Goal: Task Accomplishment & Management: Use online tool/utility

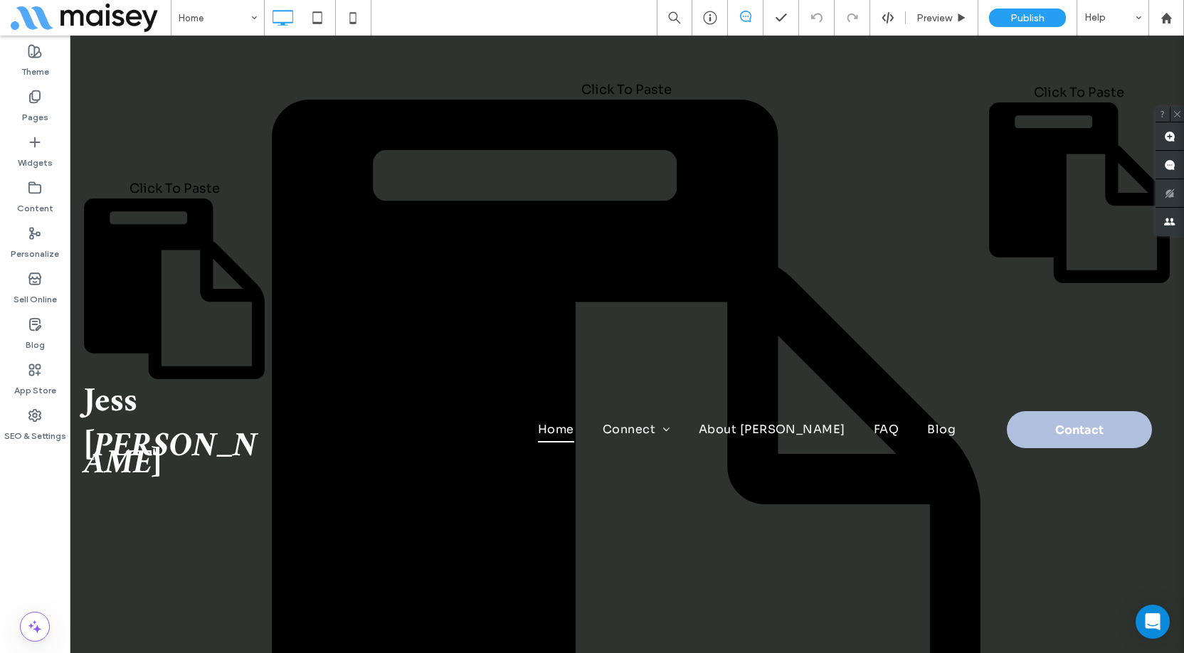
scroll to position [427, 0]
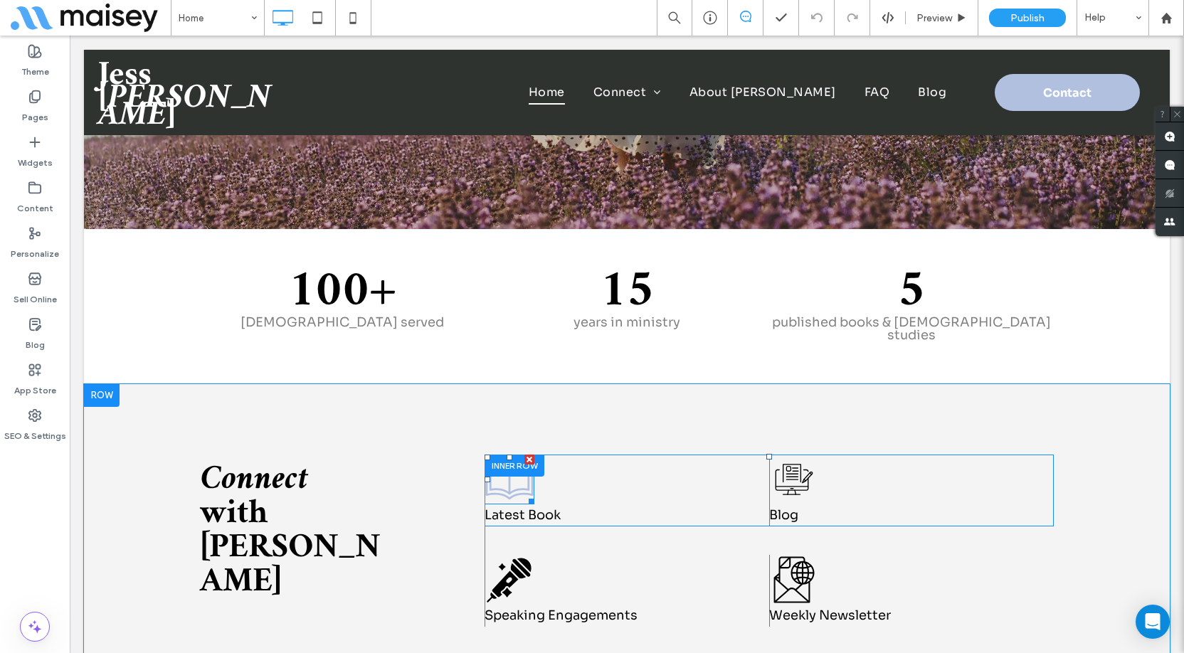
click at [508, 474] on icon at bounding box center [509, 480] width 50 height 50
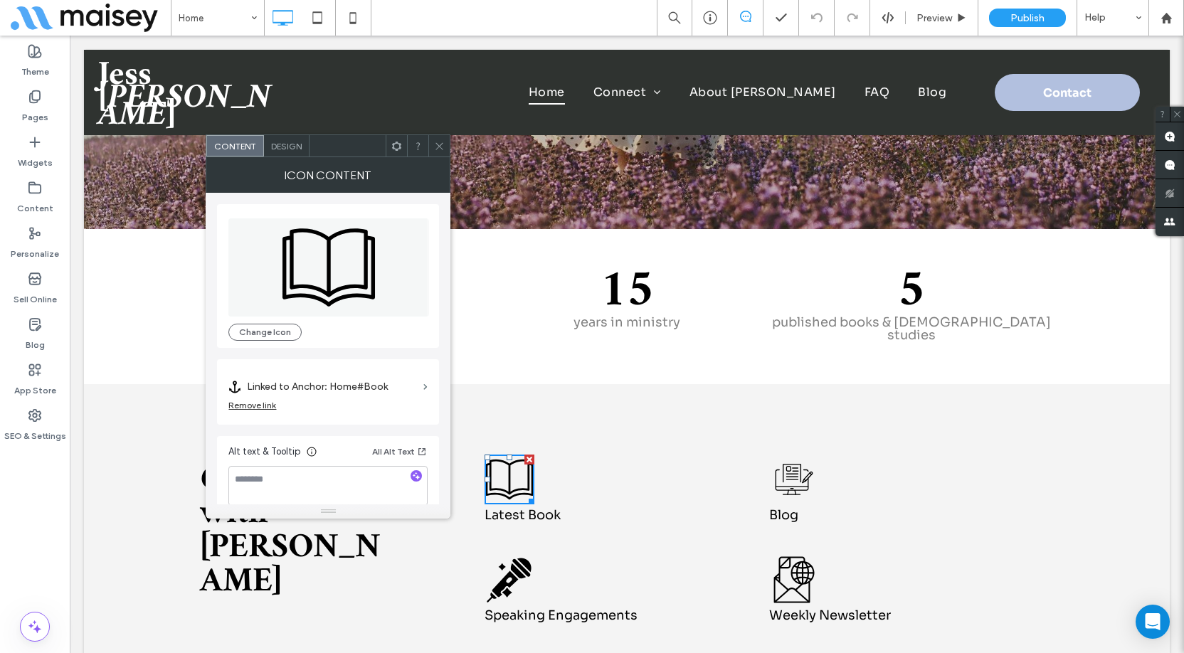
drag, startPoint x: 438, startPoint y: 149, endPoint x: 391, endPoint y: 130, distance: 50.7
click at [438, 149] on icon at bounding box center [439, 146] width 11 height 11
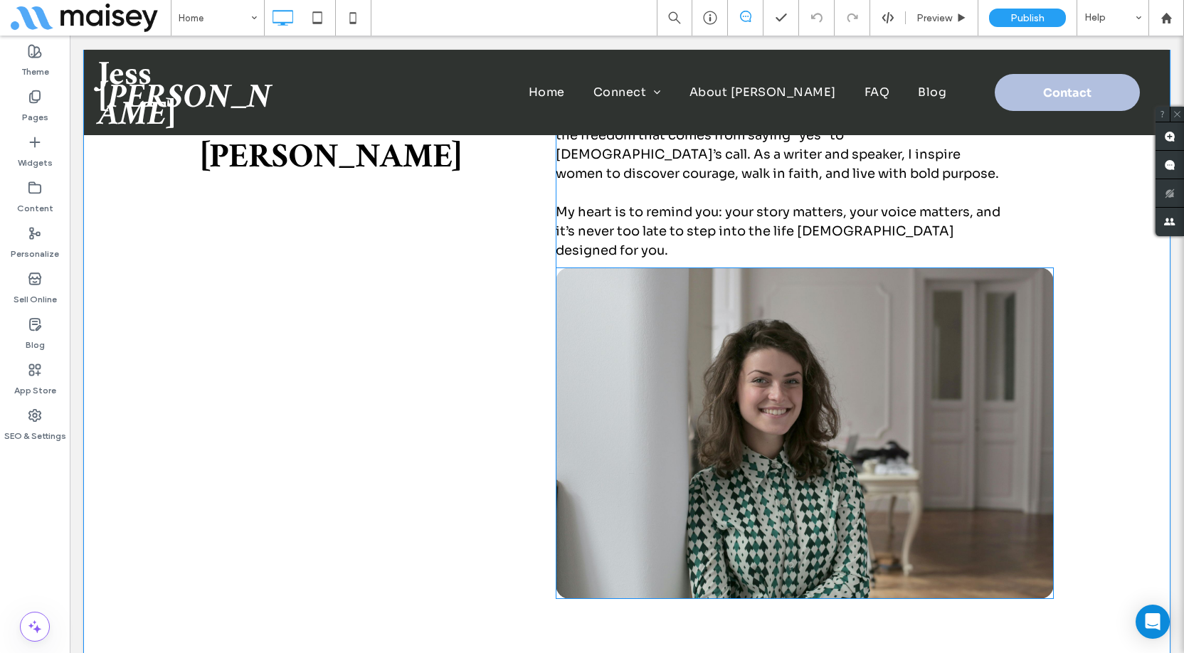
scroll to position [1138, 0]
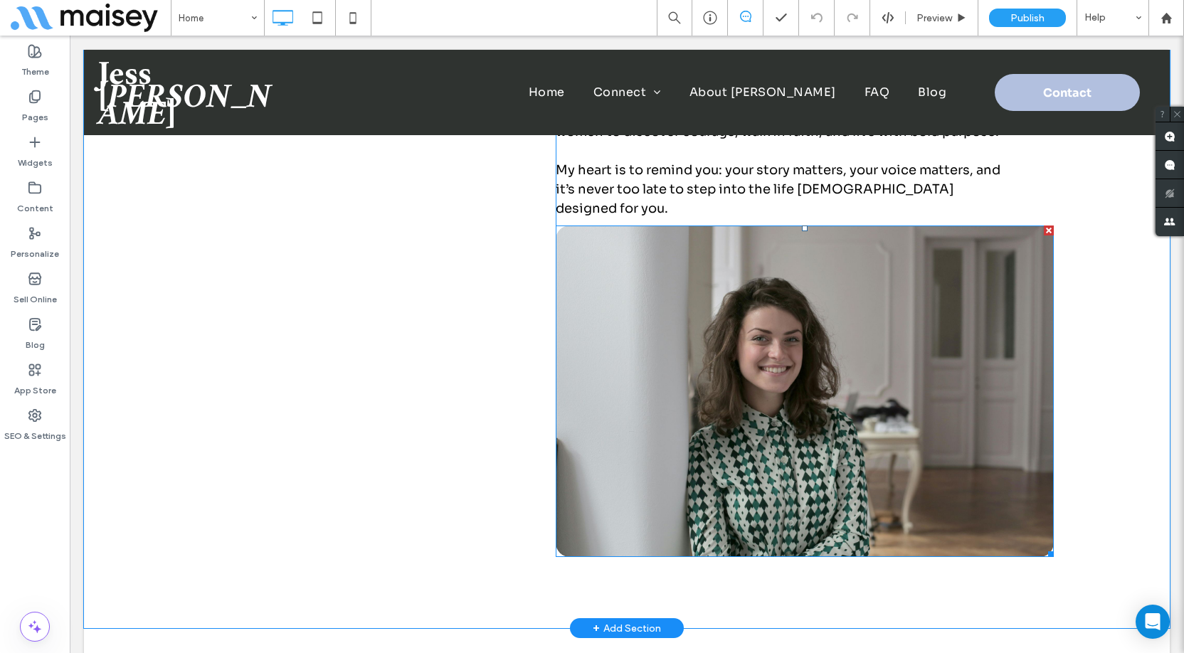
click at [775, 381] on img at bounding box center [805, 392] width 498 height 332
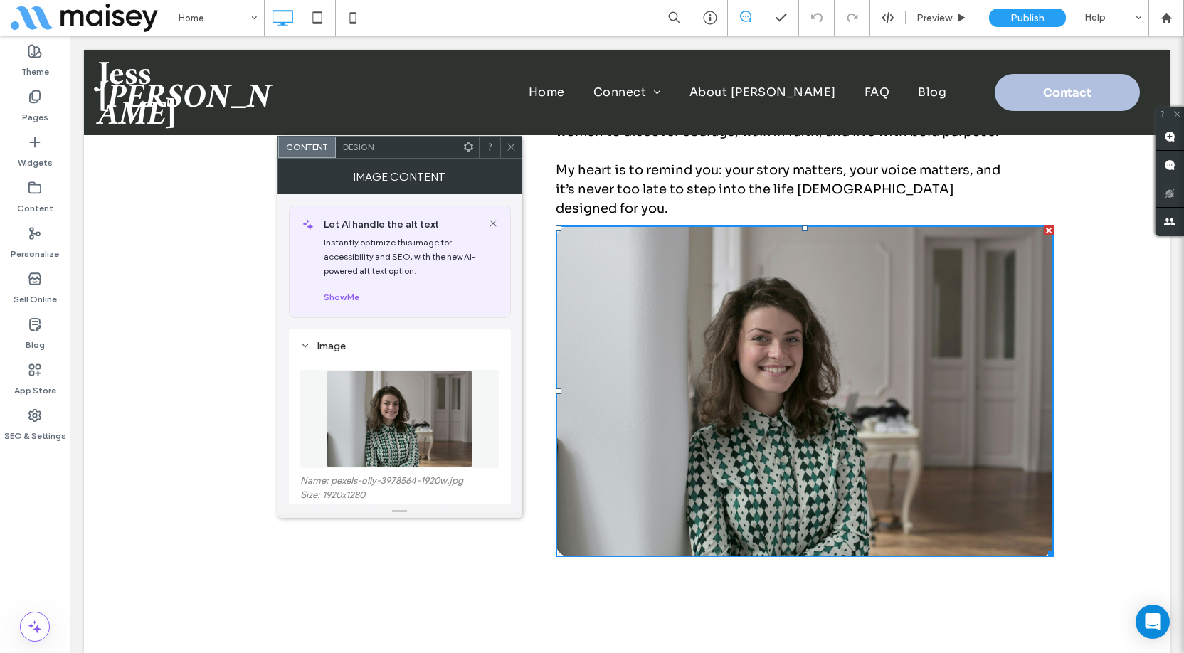
click at [508, 150] on use at bounding box center [510, 147] width 7 height 7
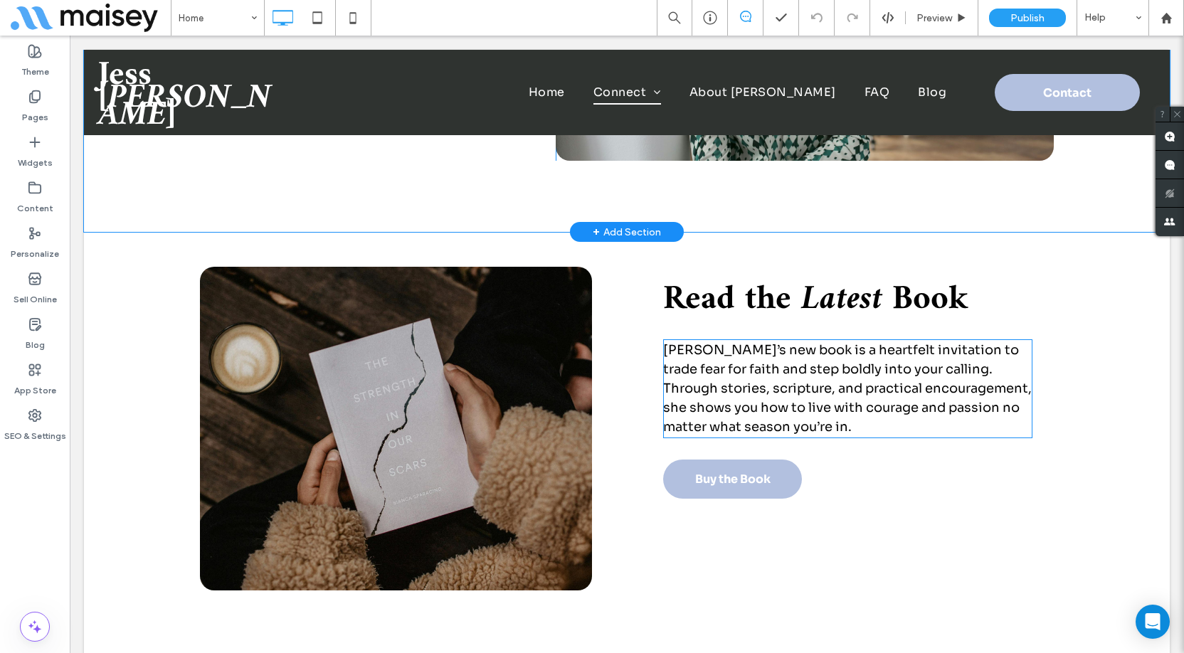
scroll to position [1565, 0]
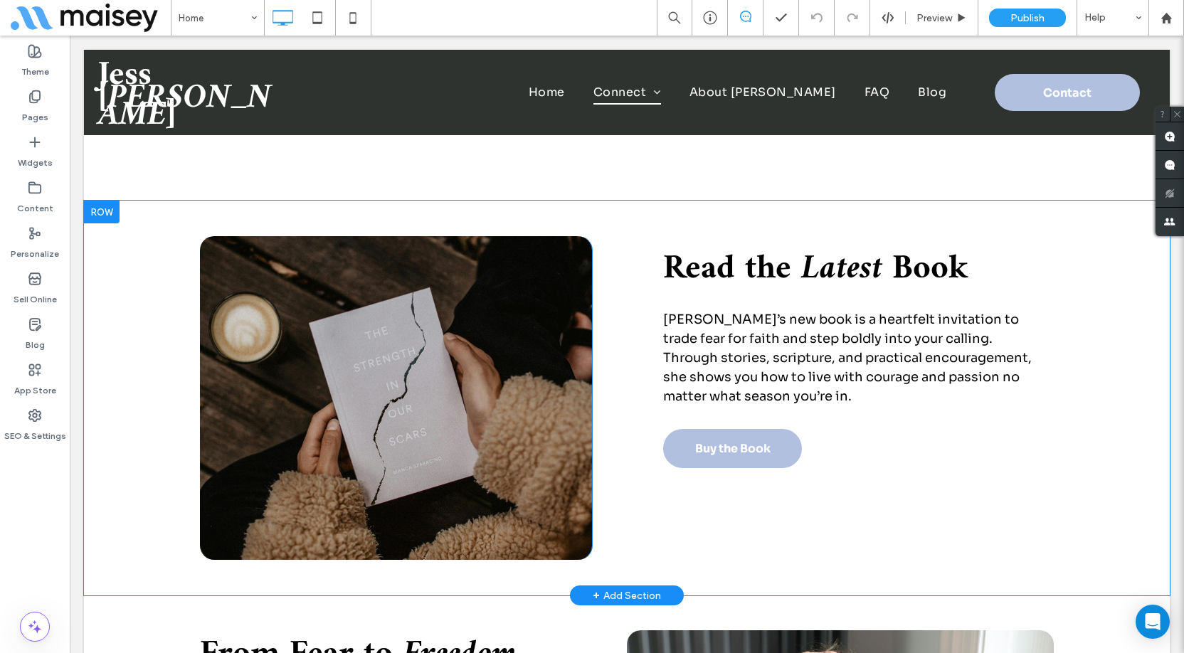
click at [531, 349] on div "Click To Paste" at bounding box center [396, 398] width 392 height 324
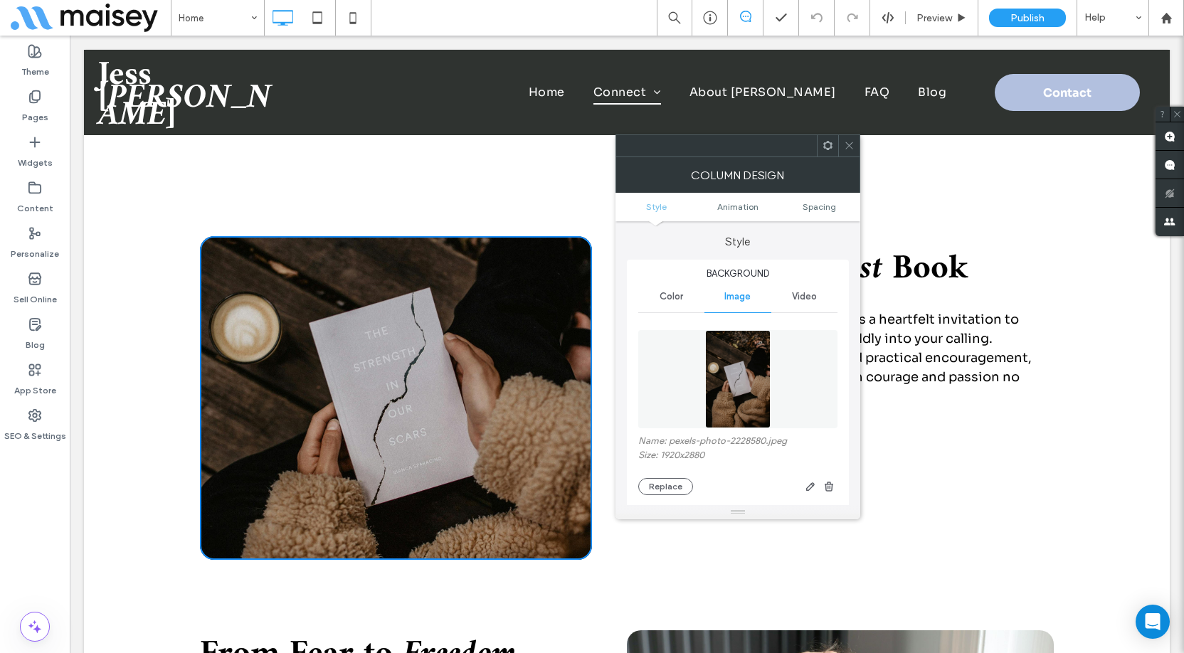
type input "**"
click at [849, 149] on icon at bounding box center [849, 145] width 11 height 11
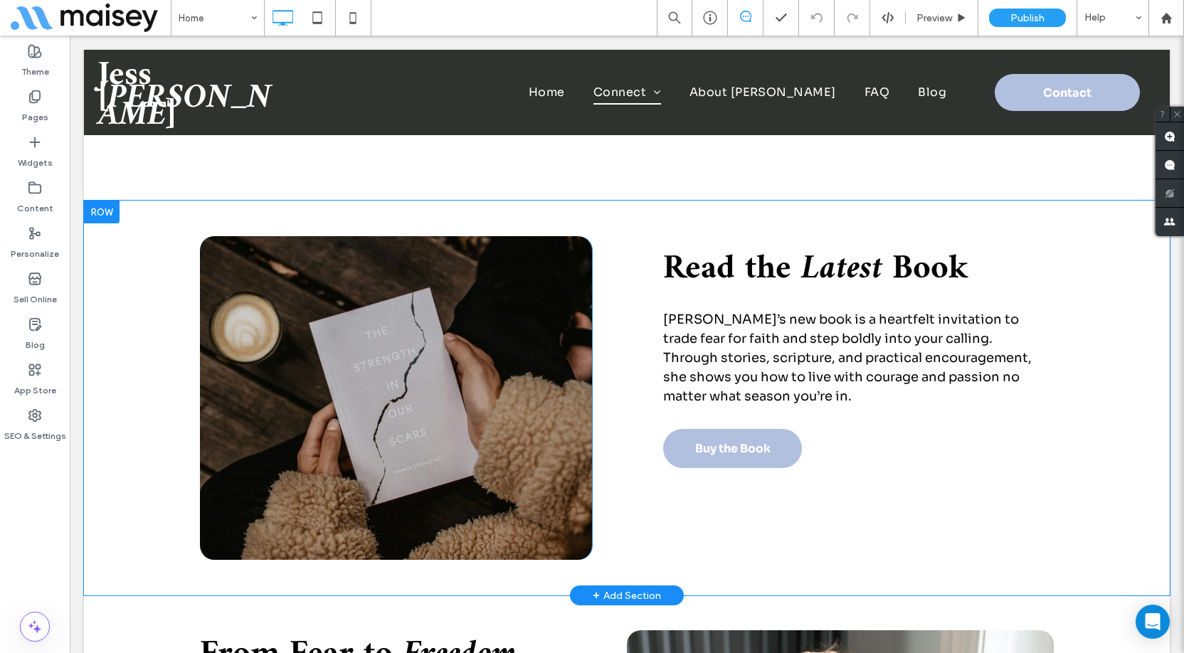
click at [544, 286] on div "Click To Paste" at bounding box center [396, 398] width 392 height 324
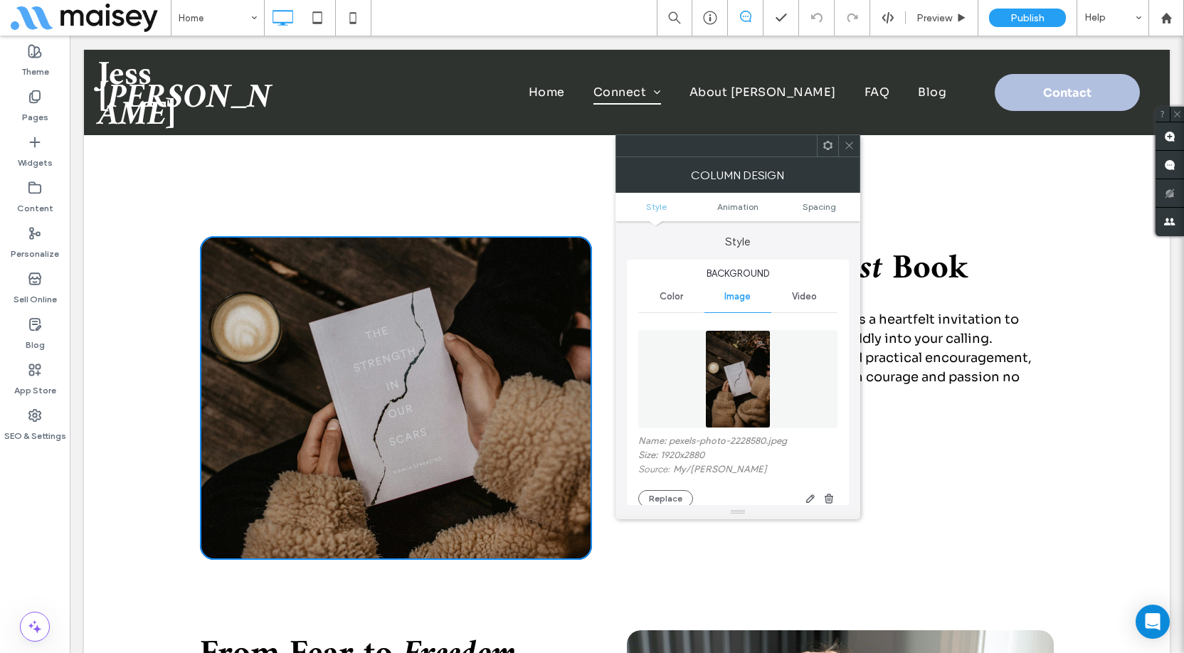
click at [849, 143] on icon at bounding box center [849, 145] width 11 height 11
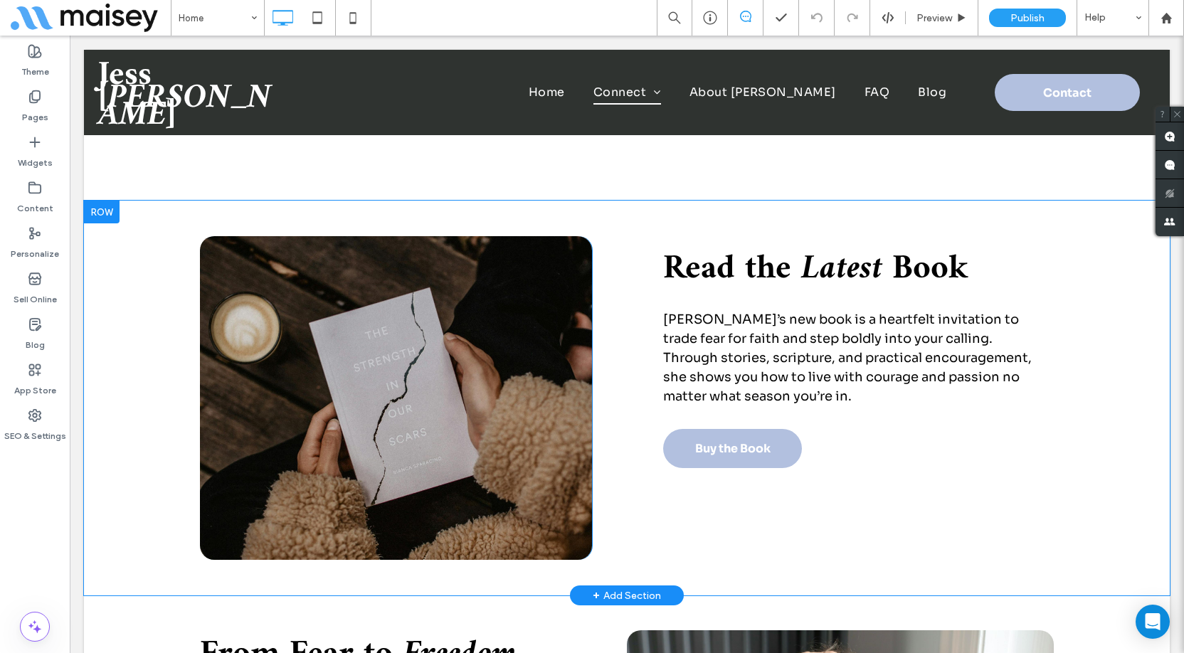
click at [566, 295] on div "Click To Paste" at bounding box center [396, 398] width 392 height 324
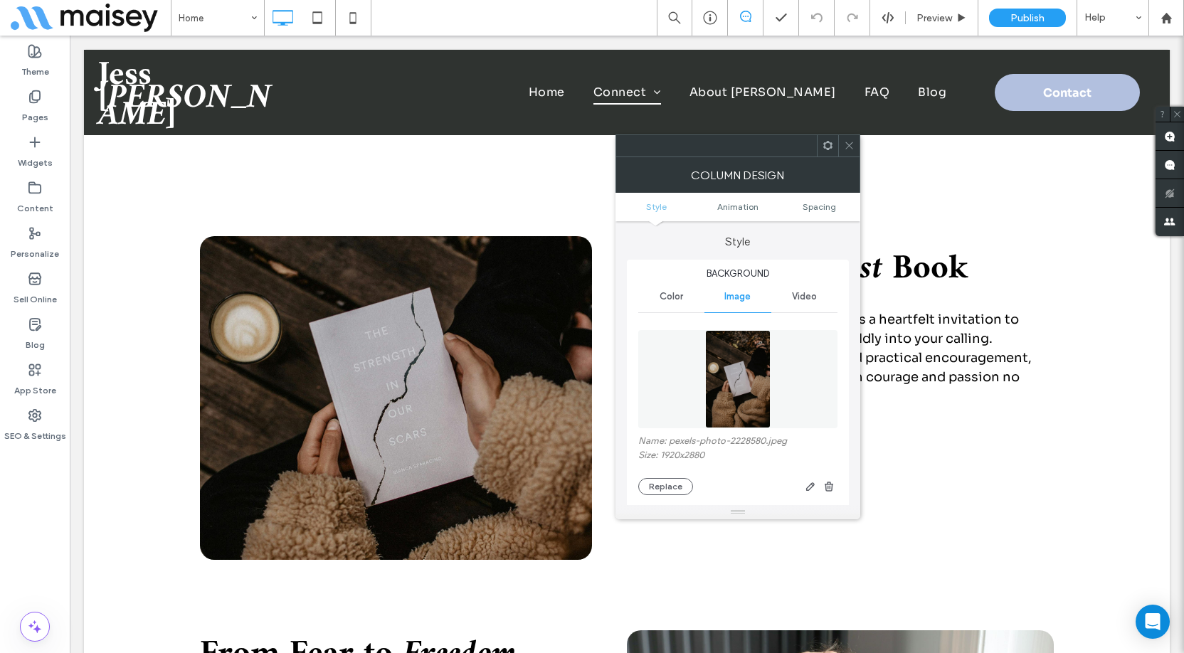
type input "**"
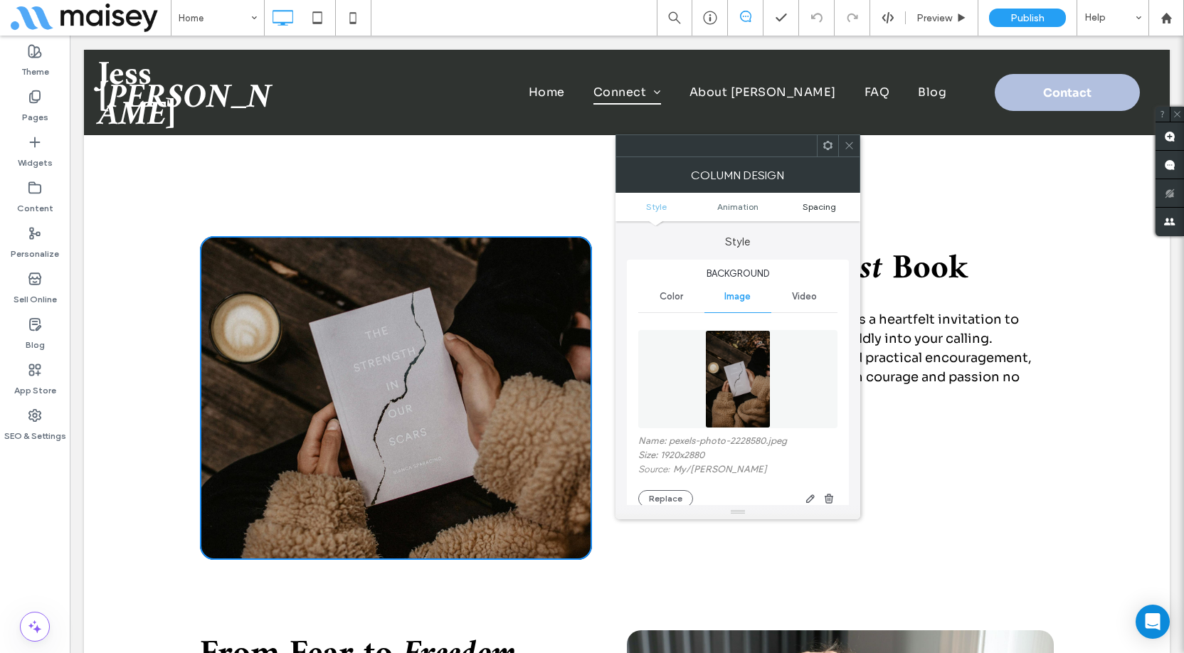
click at [810, 211] on span "Spacing" at bounding box center [818, 206] width 33 height 11
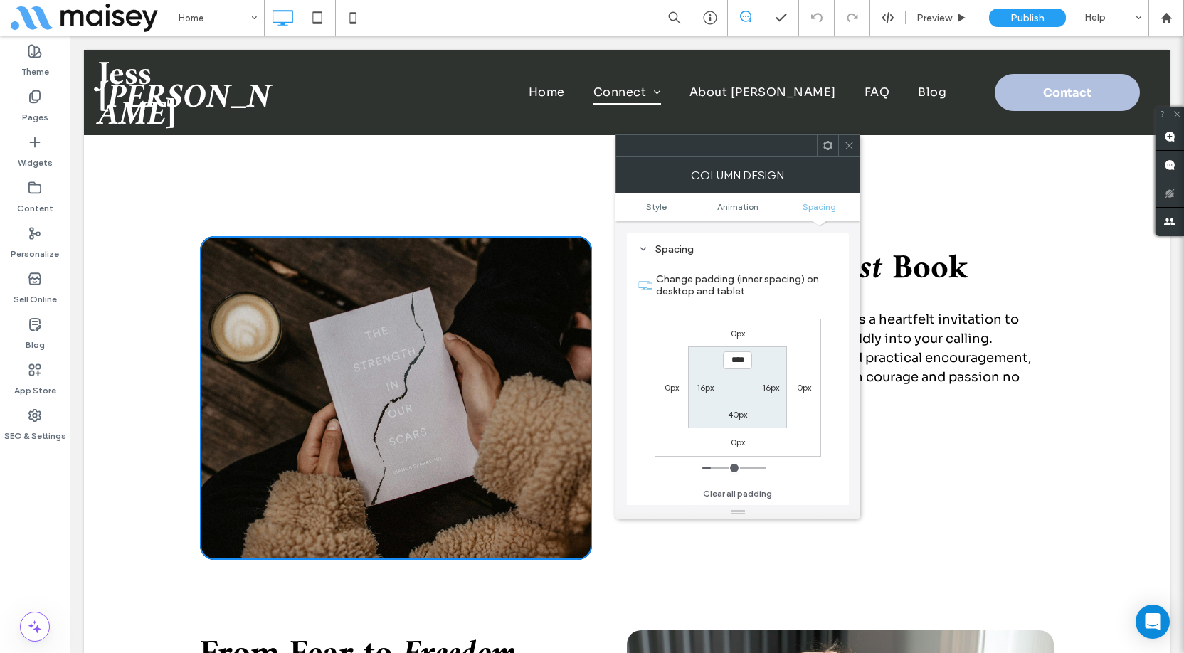
scroll to position [763, 0]
click at [847, 153] on span at bounding box center [849, 145] width 11 height 21
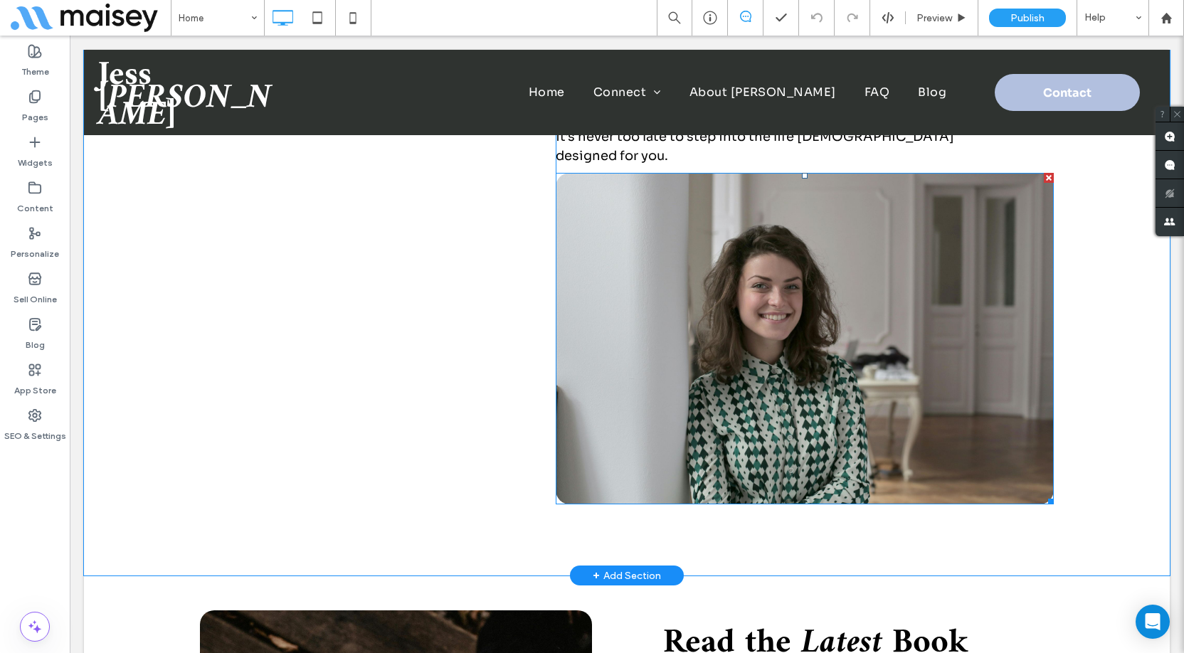
scroll to position [1138, 0]
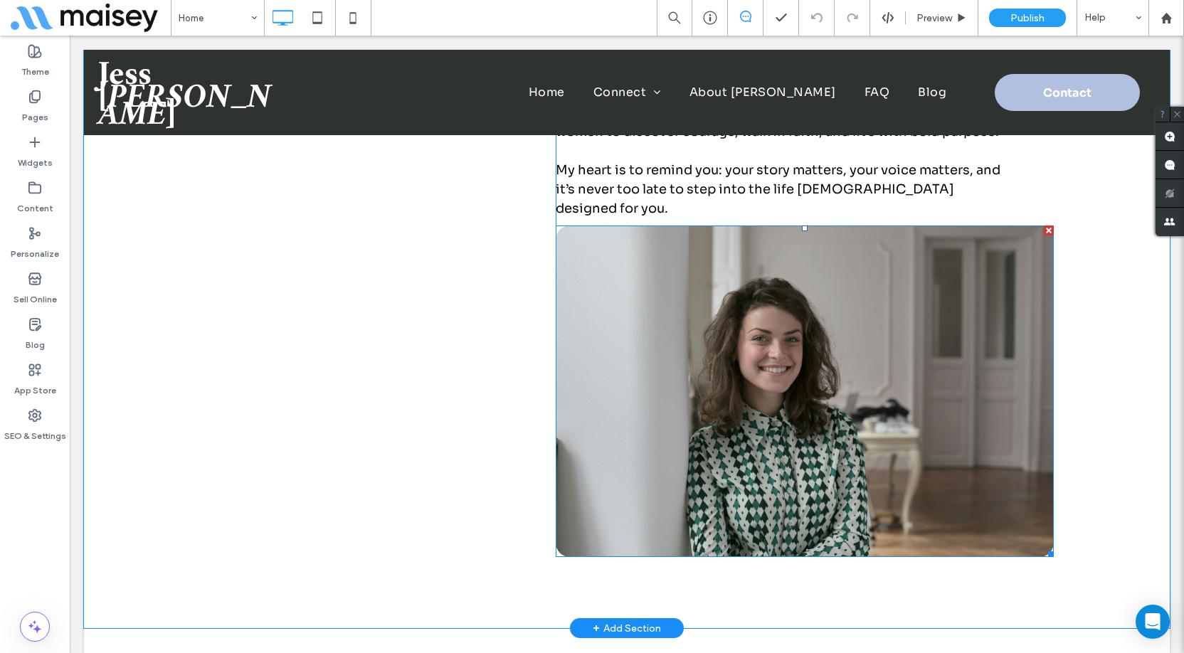
click at [753, 394] on img at bounding box center [805, 392] width 498 height 332
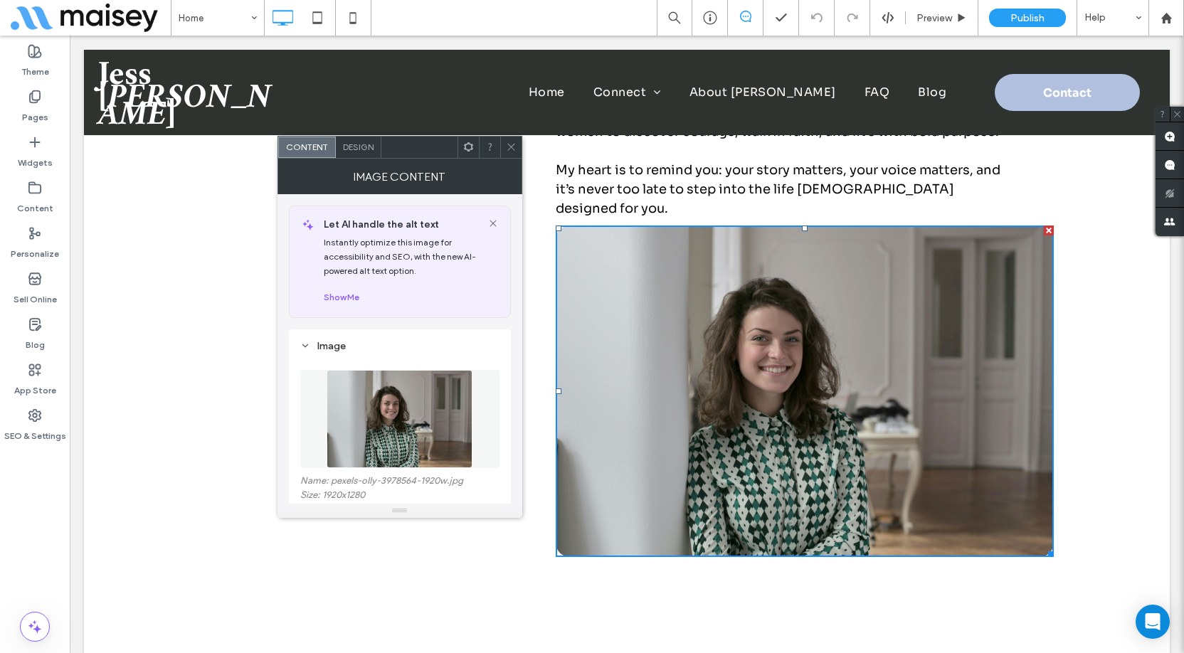
click at [511, 149] on icon at bounding box center [511, 147] width 11 height 11
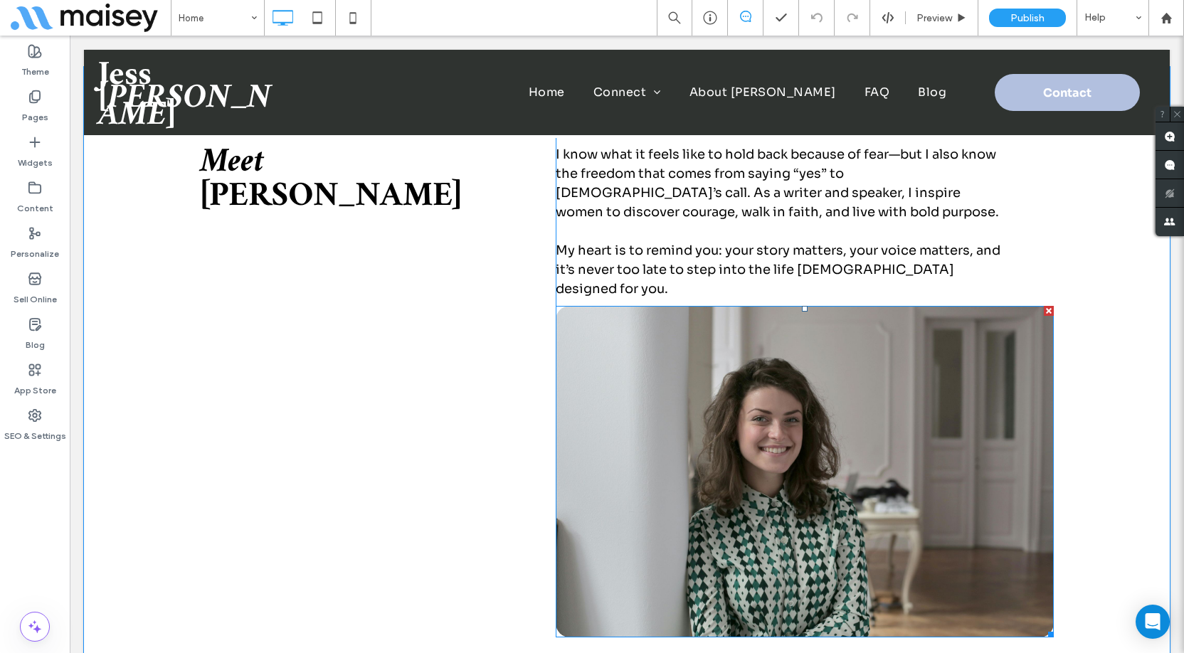
scroll to position [1067, 0]
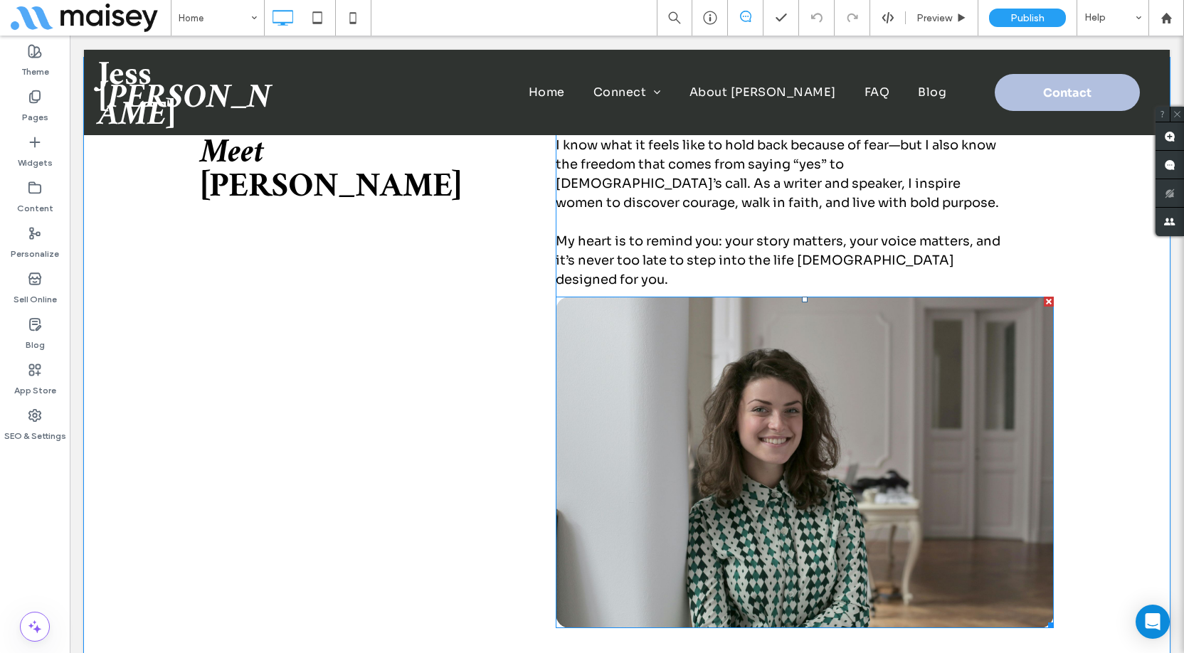
click at [593, 339] on img at bounding box center [805, 463] width 498 height 332
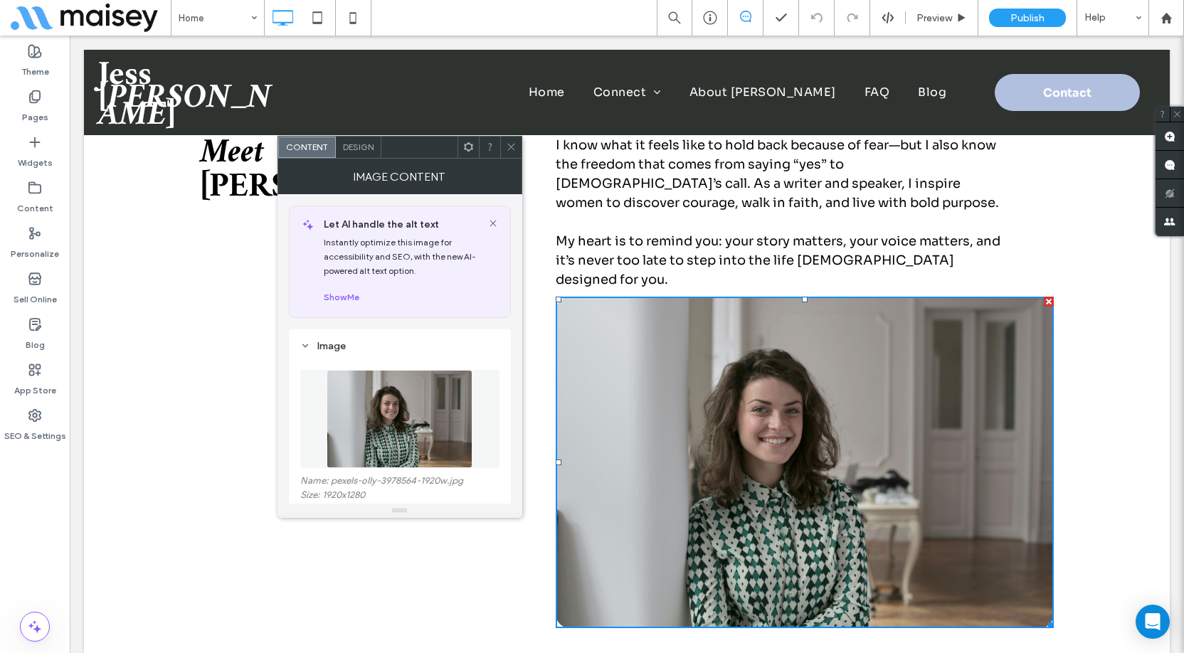
click at [371, 150] on span "Design" at bounding box center [358, 147] width 31 height 11
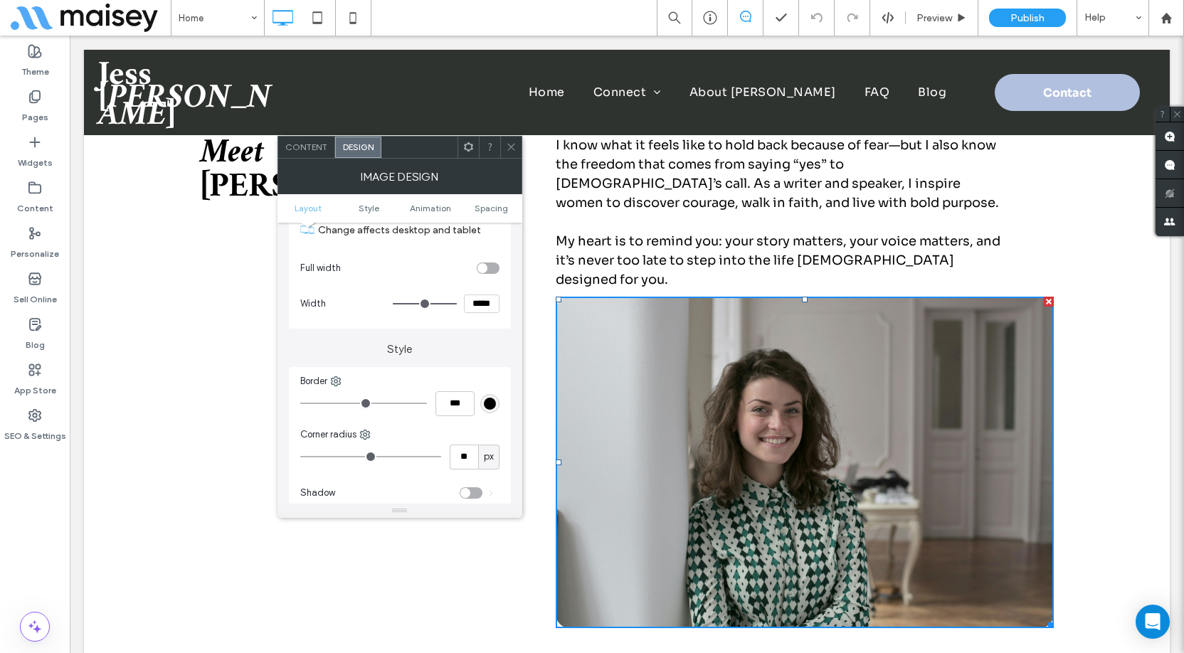
scroll to position [213, 0]
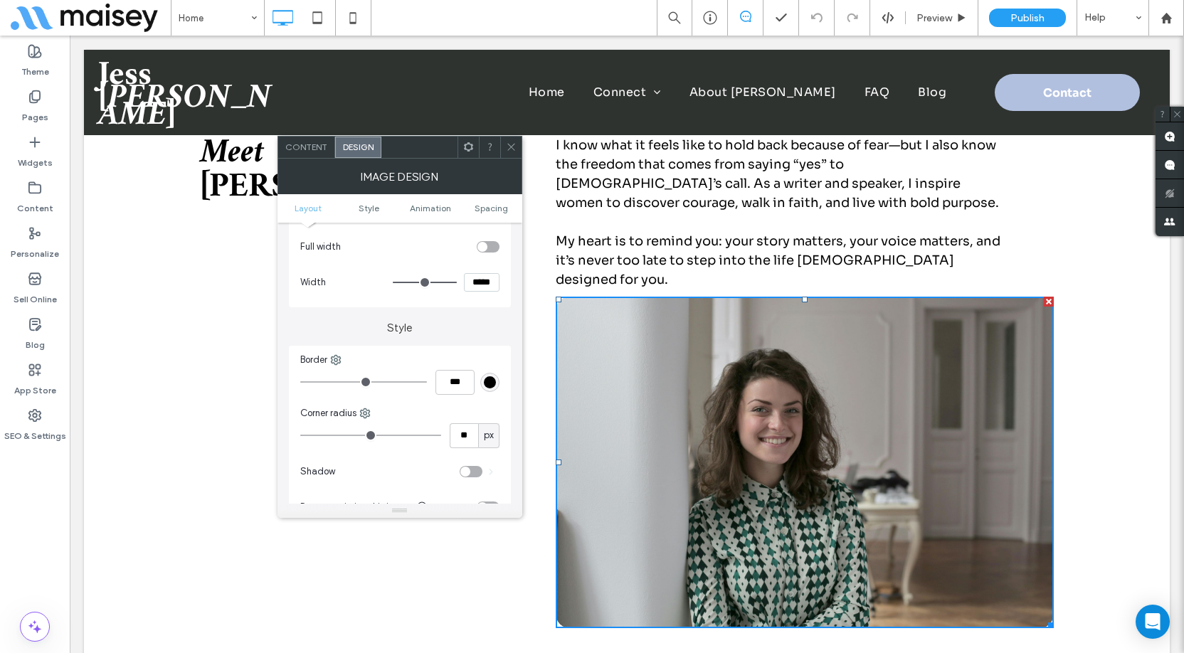
click at [509, 150] on icon at bounding box center [511, 147] width 11 height 11
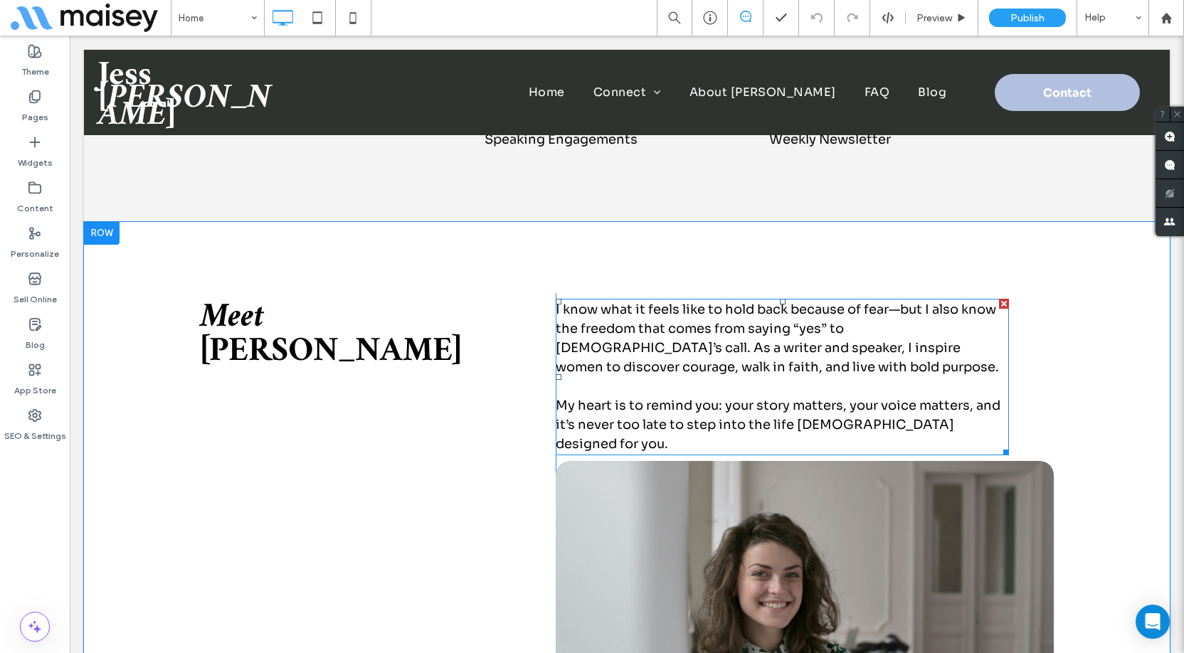
scroll to position [925, 0]
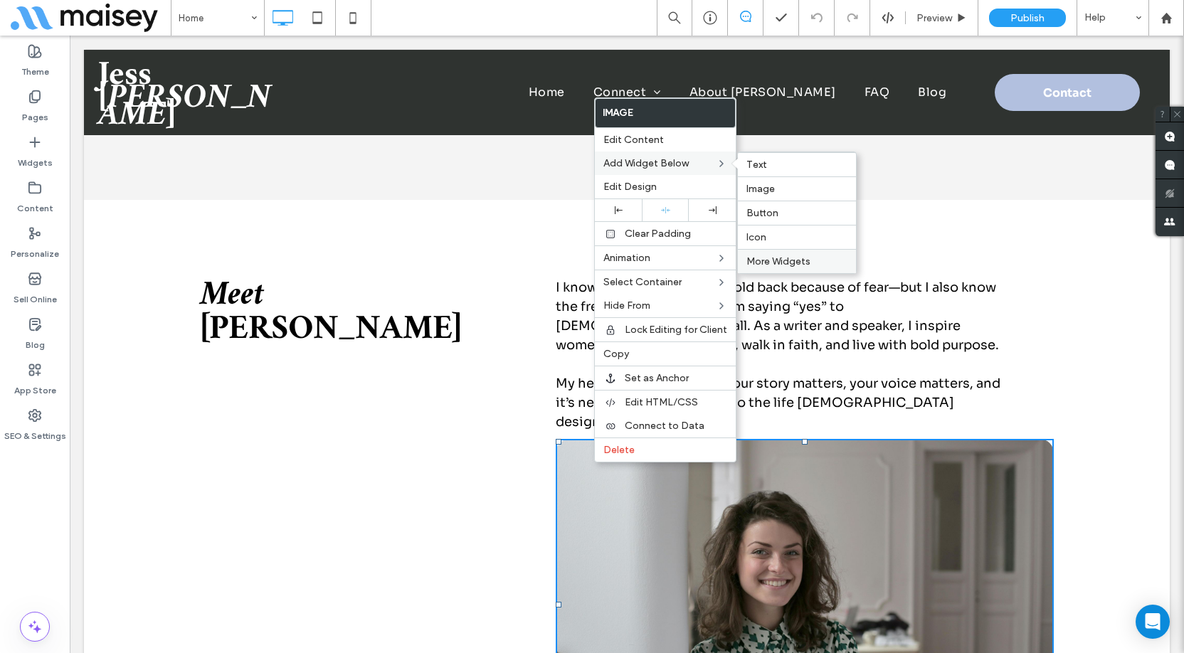
click at [778, 260] on span "More Widgets" at bounding box center [778, 261] width 64 height 12
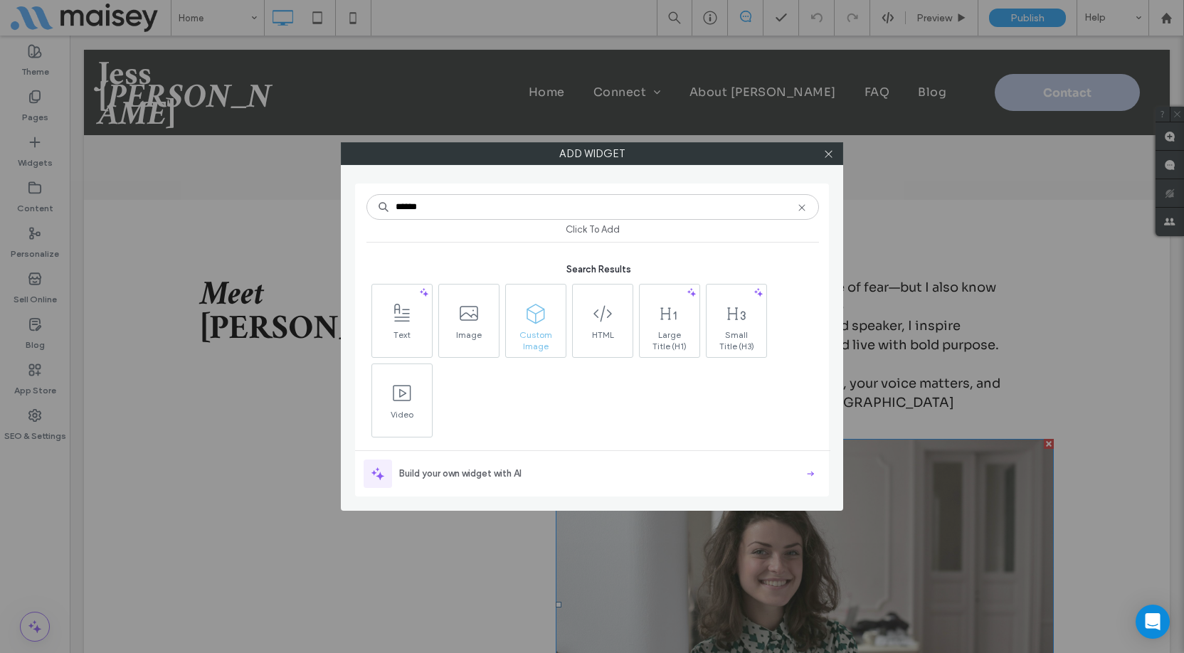
type input "******"
click at [529, 334] on span "Custom Image" at bounding box center [536, 339] width 60 height 20
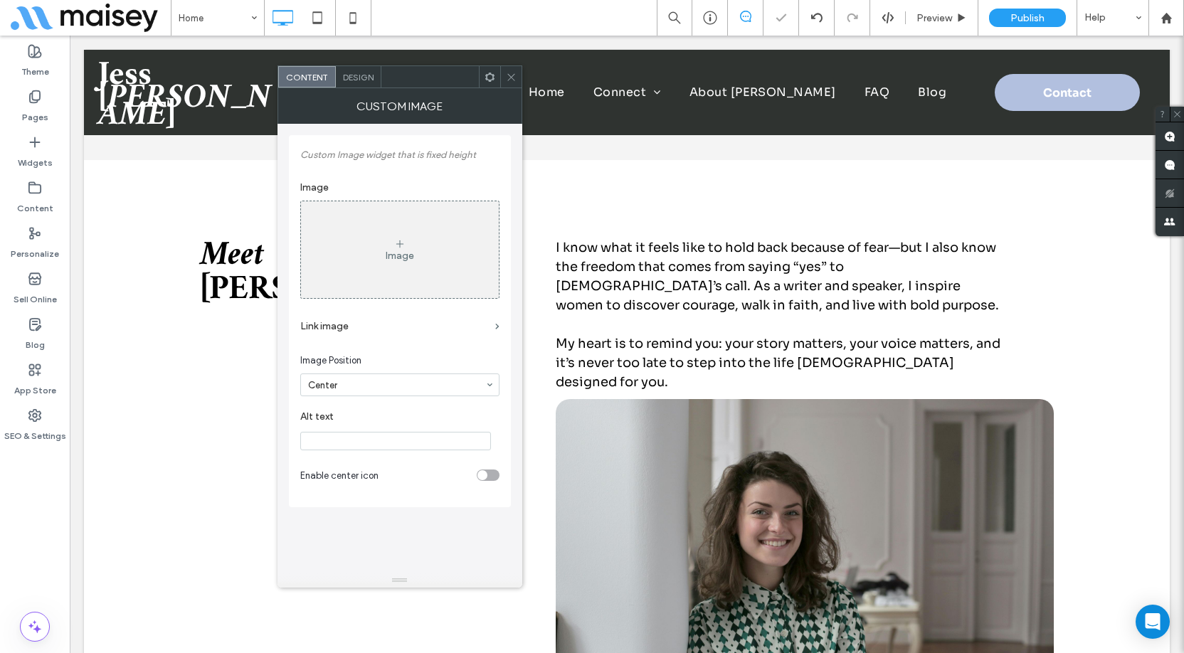
scroll to position [1067, 0]
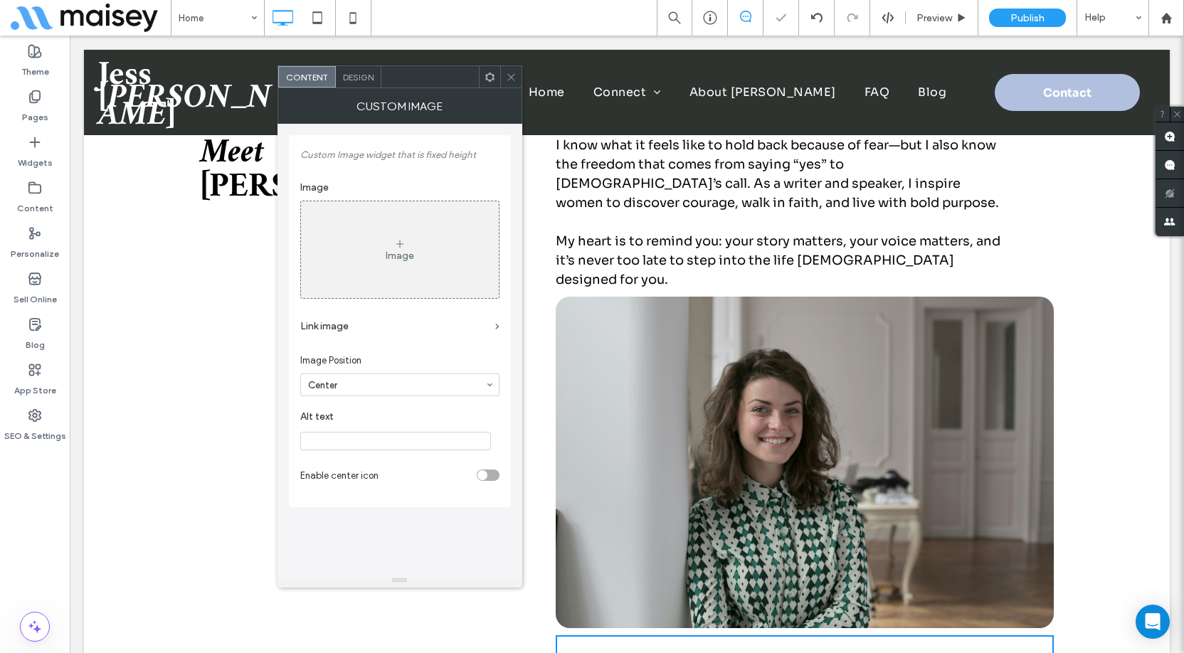
click at [396, 238] on icon at bounding box center [399, 243] width 11 height 11
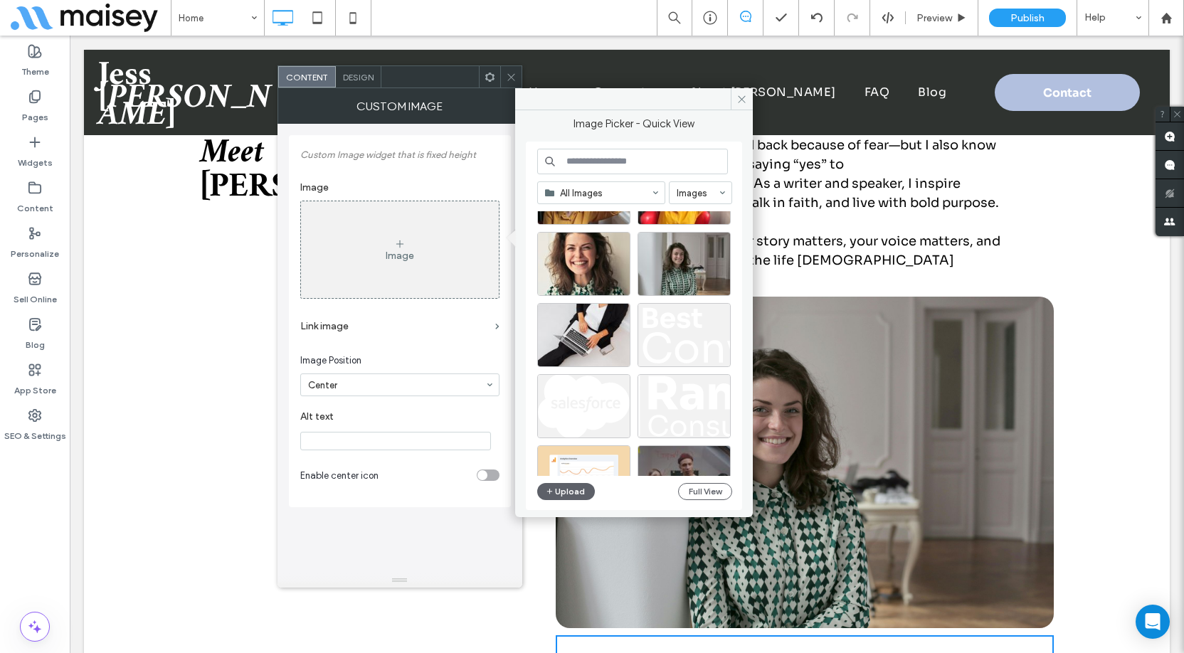
scroll to position [895, 0]
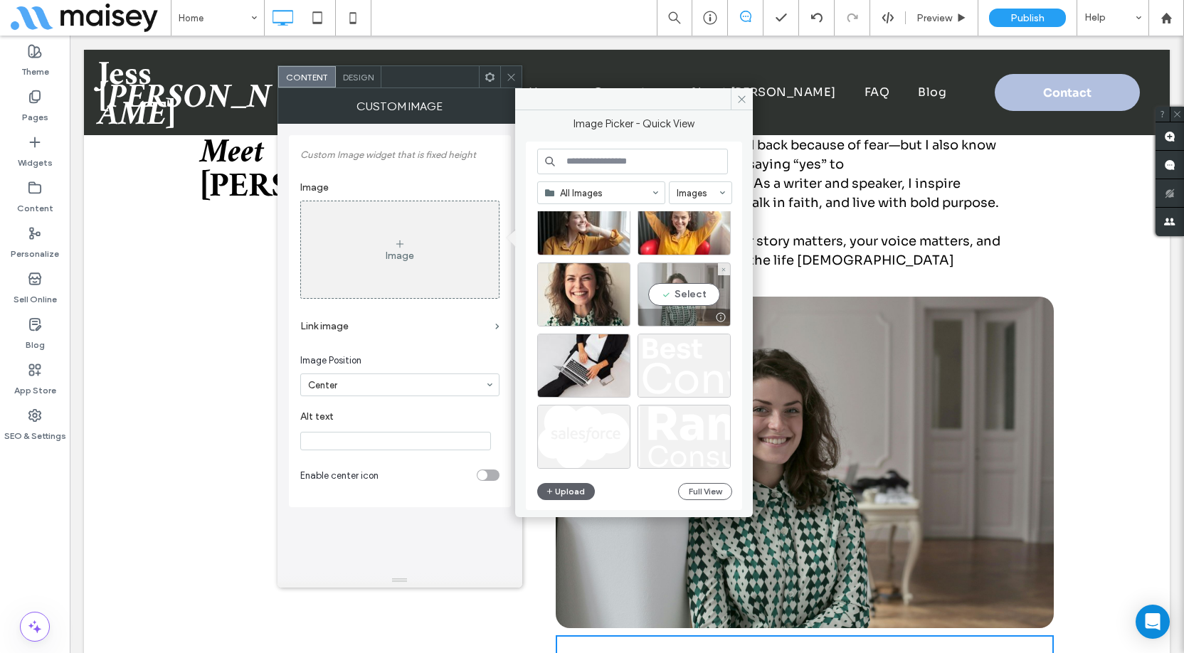
click at [681, 294] on div "Select" at bounding box center [683, 295] width 93 height 64
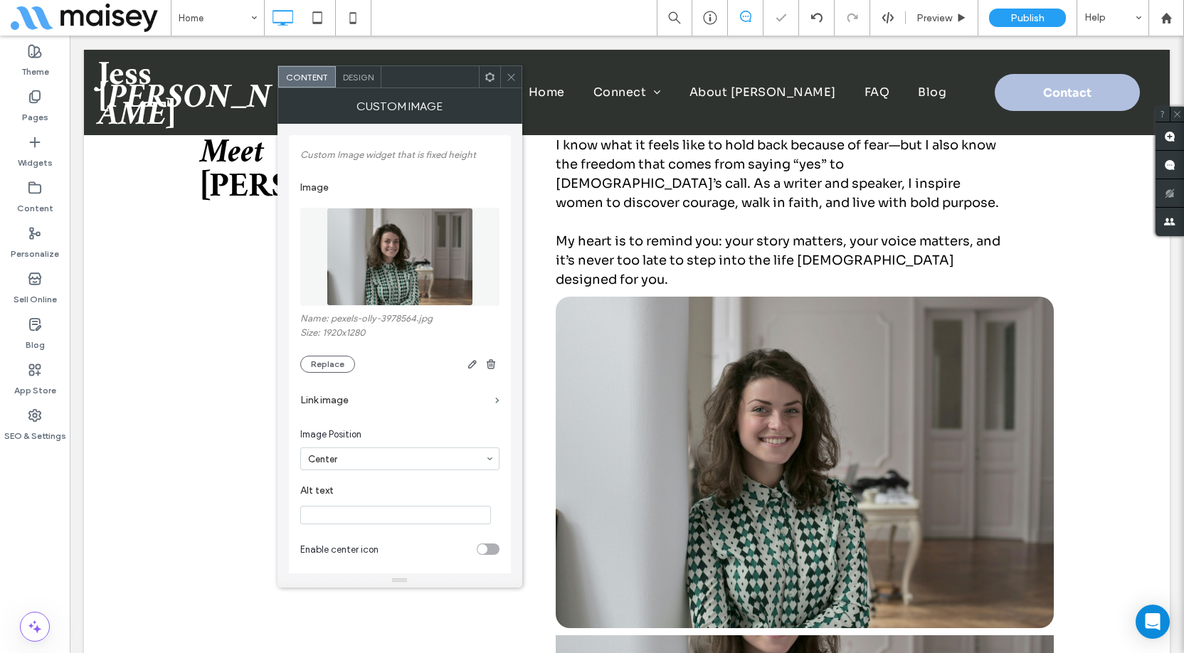
click at [368, 72] on span "Design" at bounding box center [358, 77] width 31 height 11
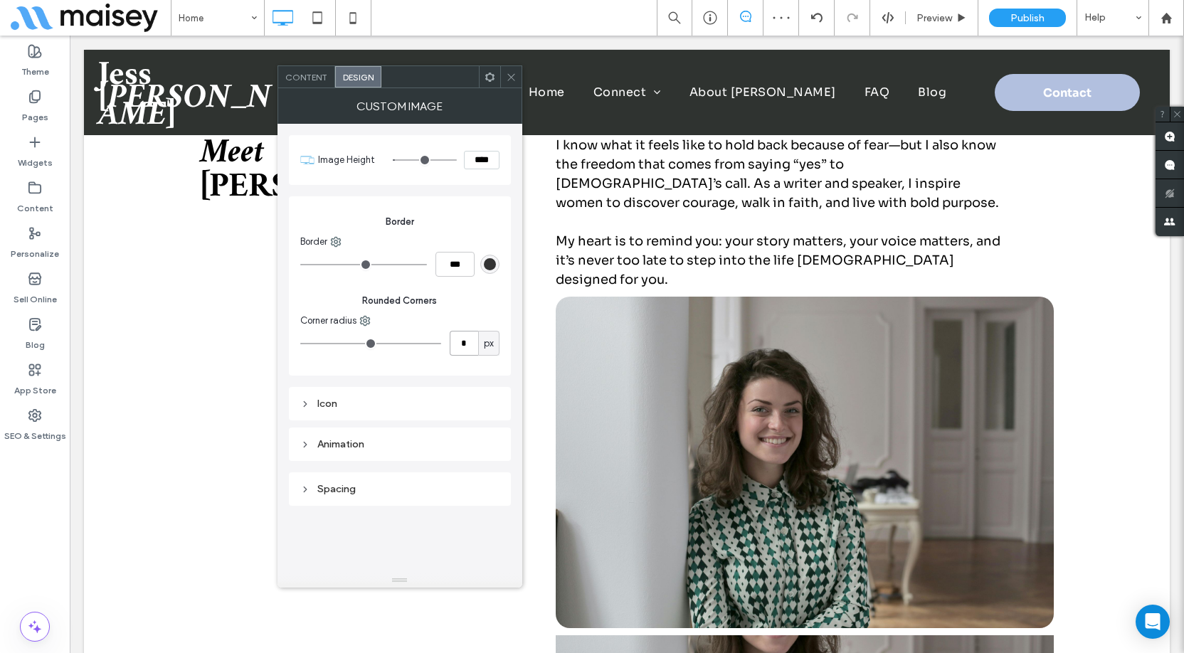
click at [467, 341] on input "*" at bounding box center [464, 343] width 28 height 25
click at [455, 341] on input "*" at bounding box center [464, 343] width 28 height 25
type input "**"
click at [487, 312] on div "Rounded Corners Corner radius ** px" at bounding box center [399, 321] width 199 height 79
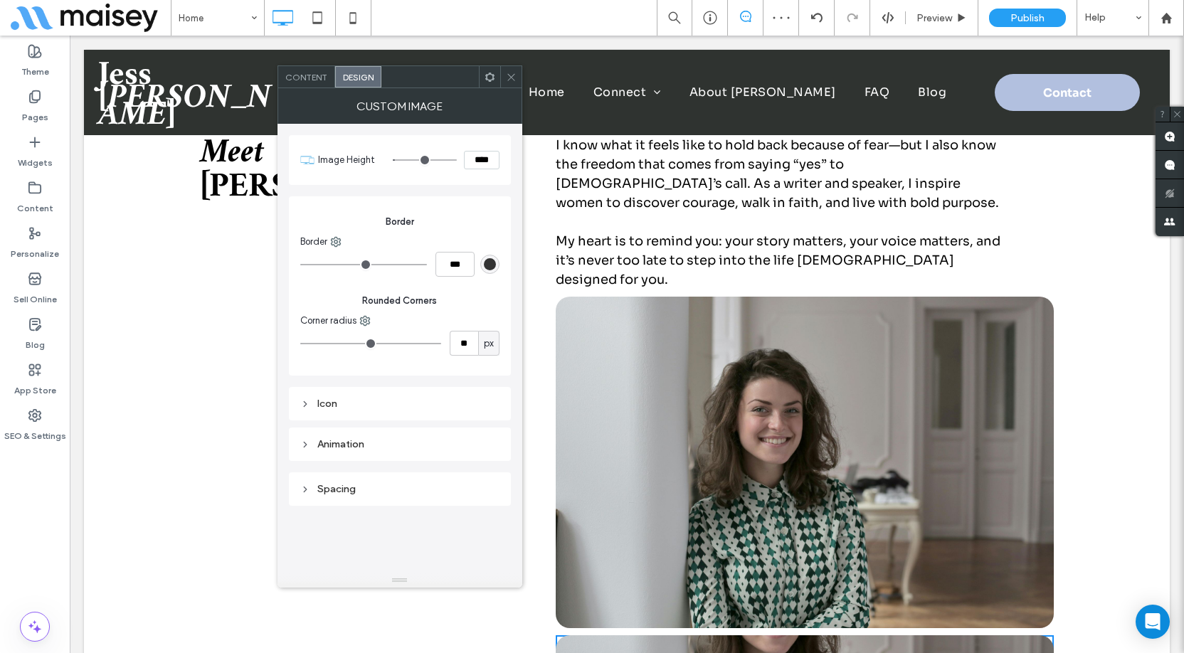
click at [508, 79] on icon at bounding box center [511, 77] width 11 height 11
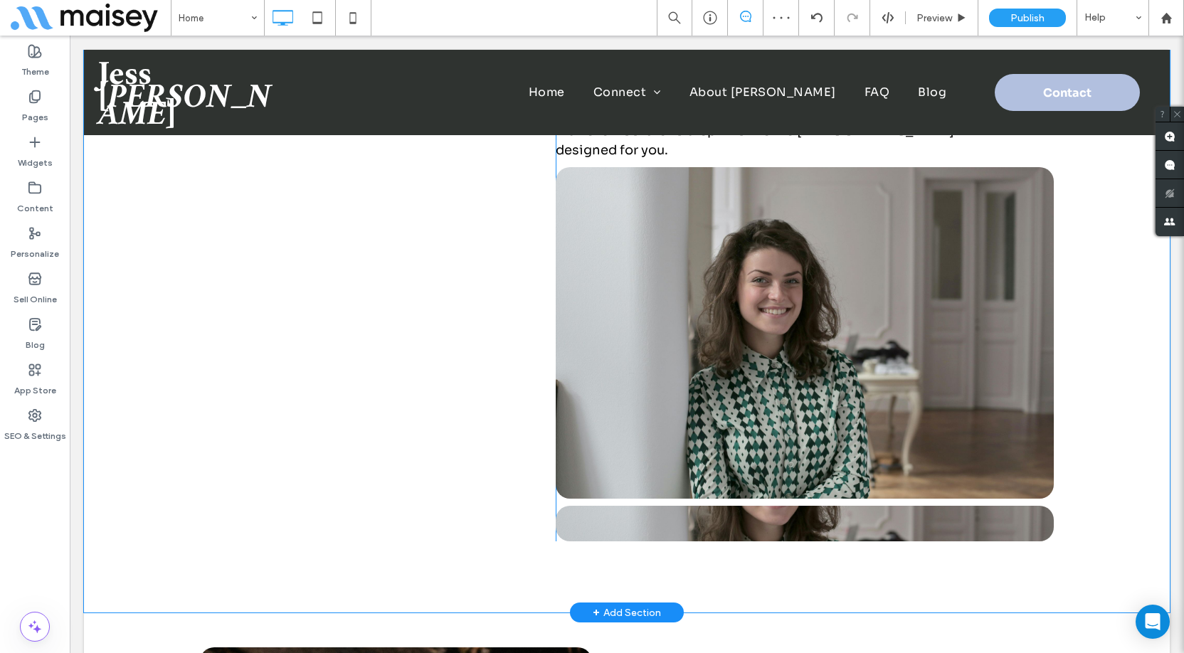
scroll to position [1209, 0]
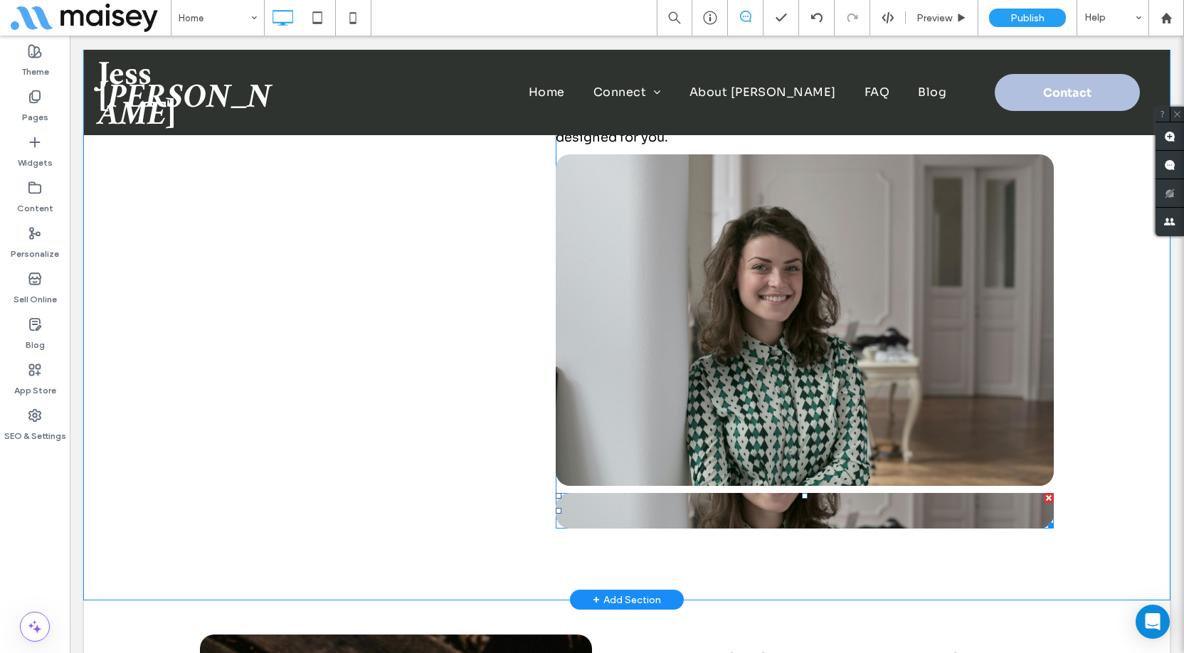
click at [647, 493] on span at bounding box center [805, 511] width 498 height 36
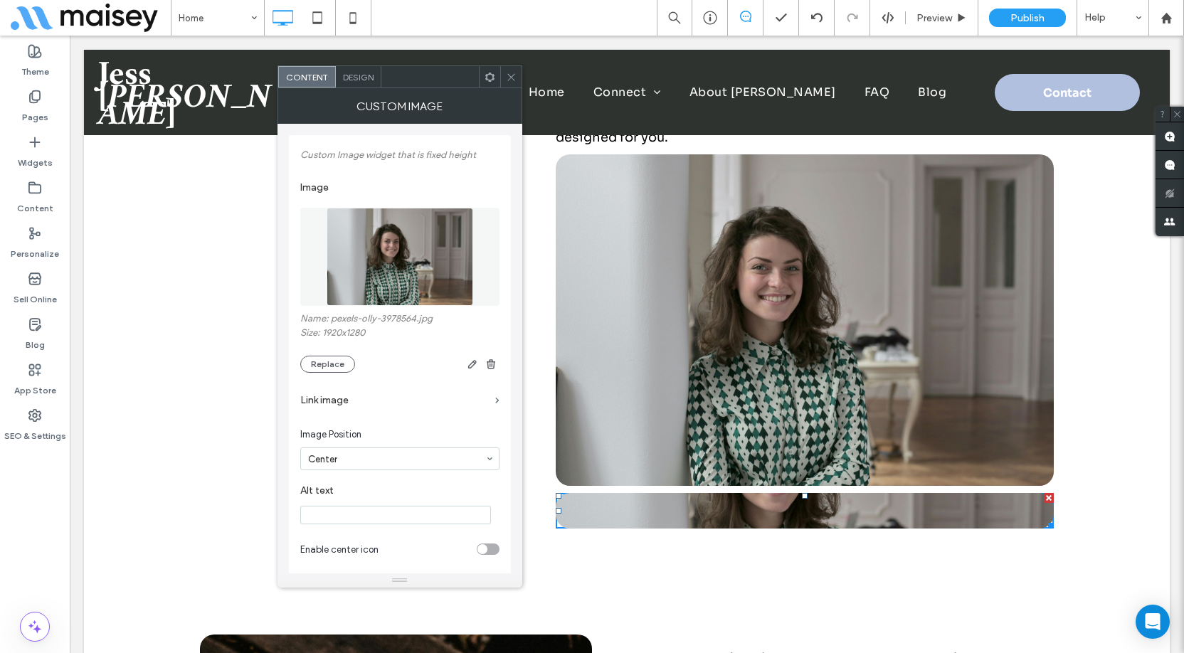
click at [361, 76] on span "Design" at bounding box center [358, 77] width 31 height 11
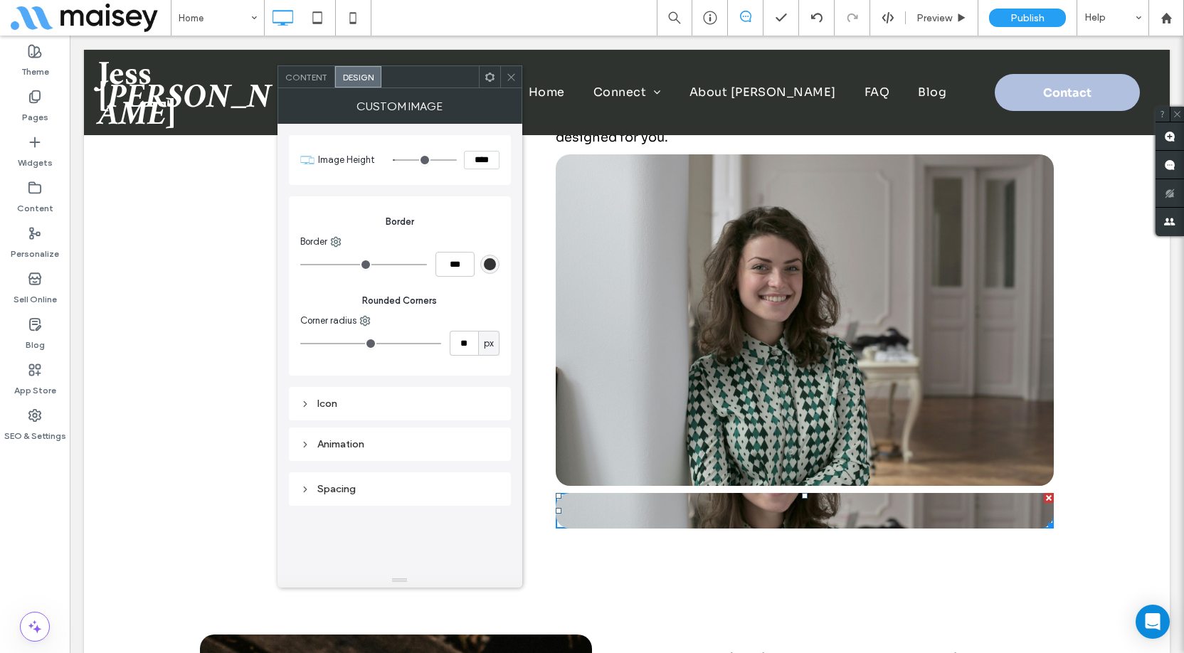
click at [475, 159] on input "****" at bounding box center [482, 160] width 36 height 18
type input "***"
type input "*****"
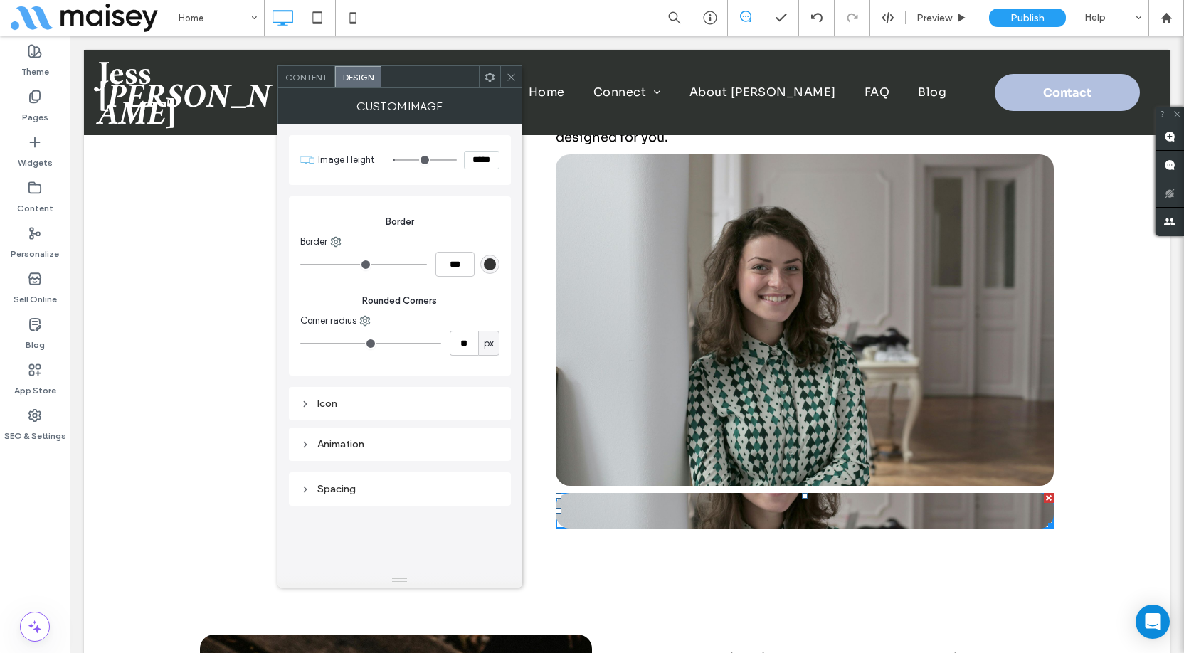
click at [483, 196] on div "Border Border *** Rounded Corners Corner radius ** px" at bounding box center [400, 285] width 222 height 179
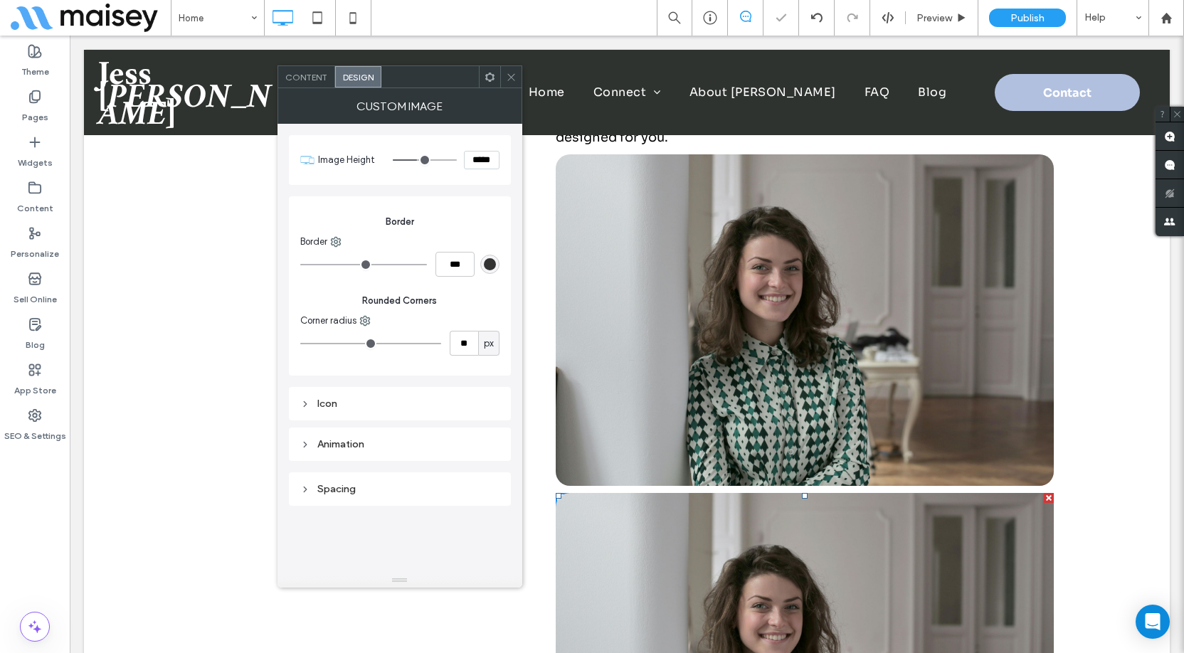
click at [516, 74] on icon at bounding box center [511, 77] width 11 height 11
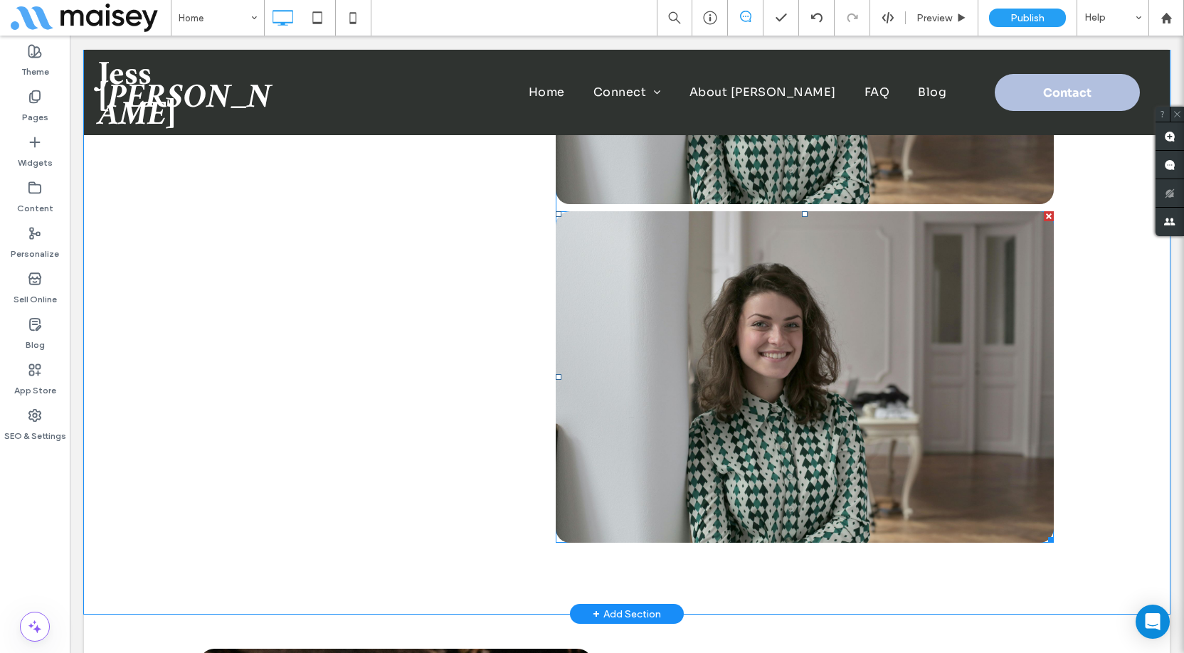
scroll to position [1494, 0]
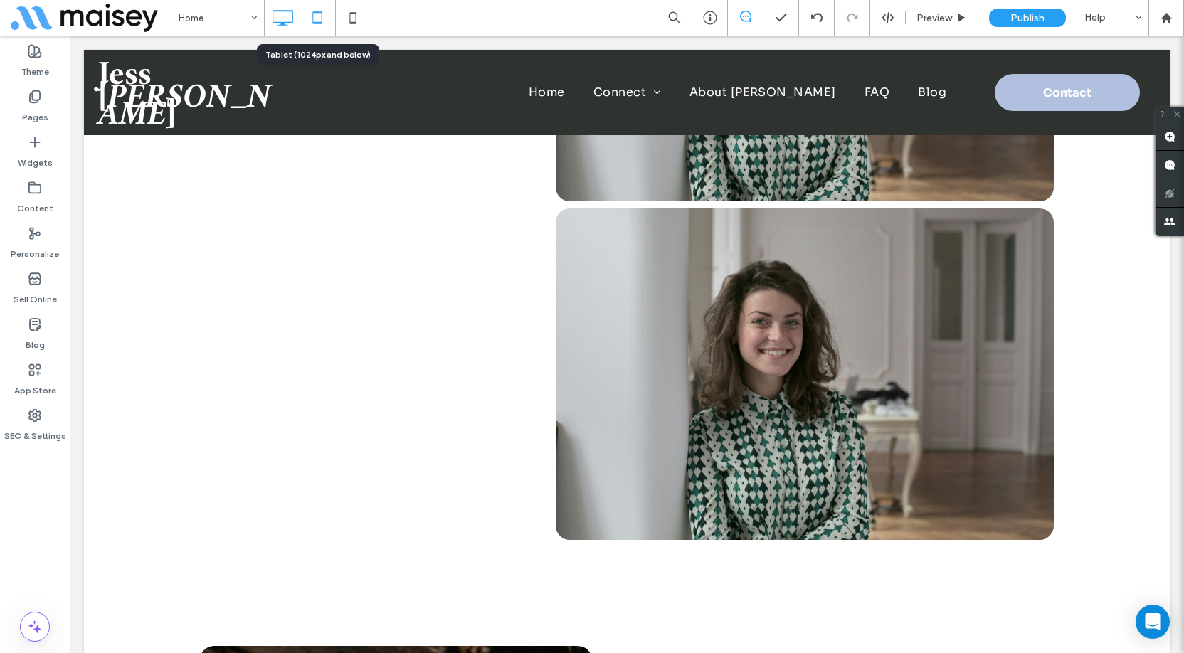
click at [316, 23] on use at bounding box center [317, 17] width 9 height 12
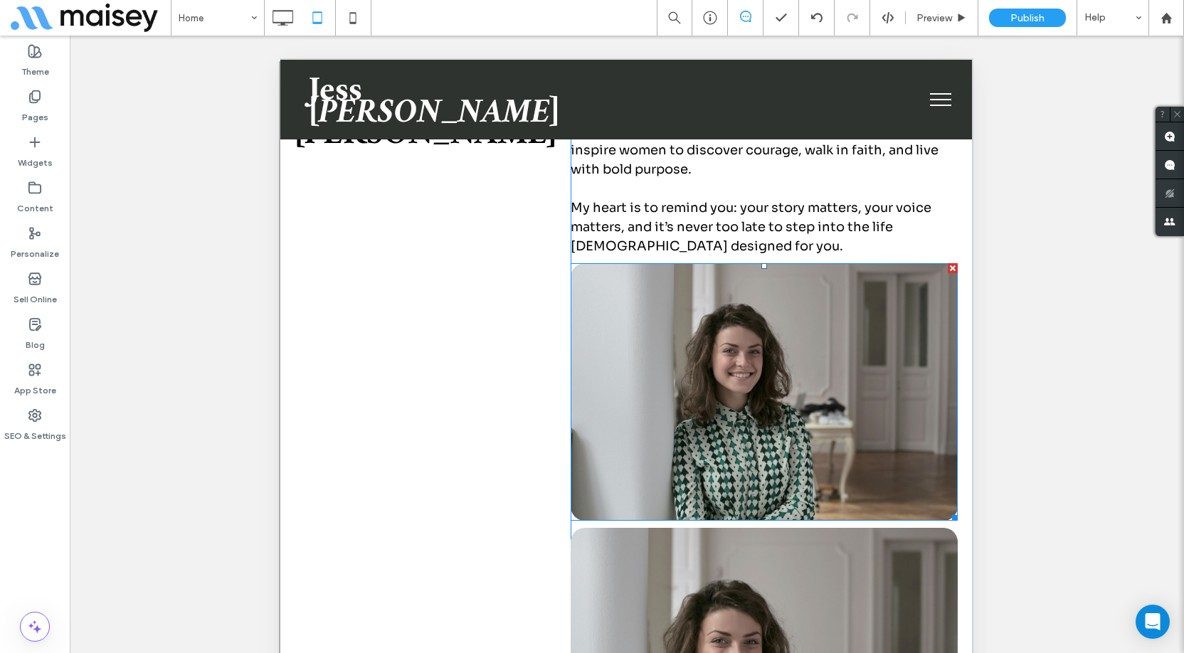
scroll to position [1138, 0]
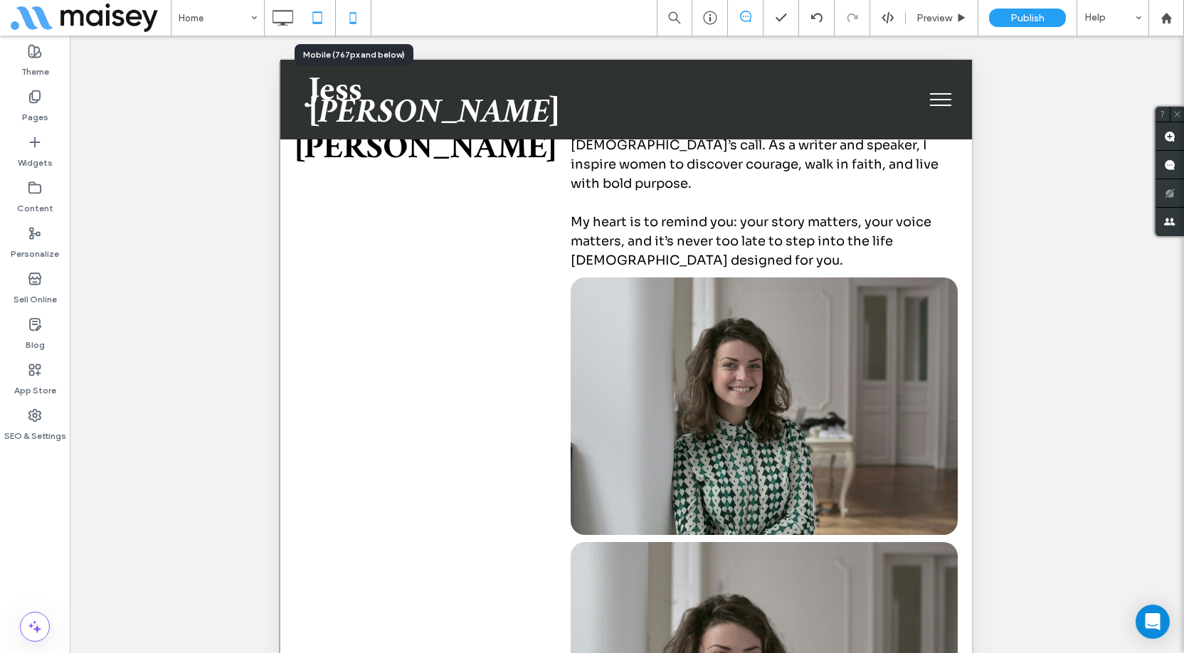
click at [351, 21] on icon at bounding box center [353, 18] width 28 height 28
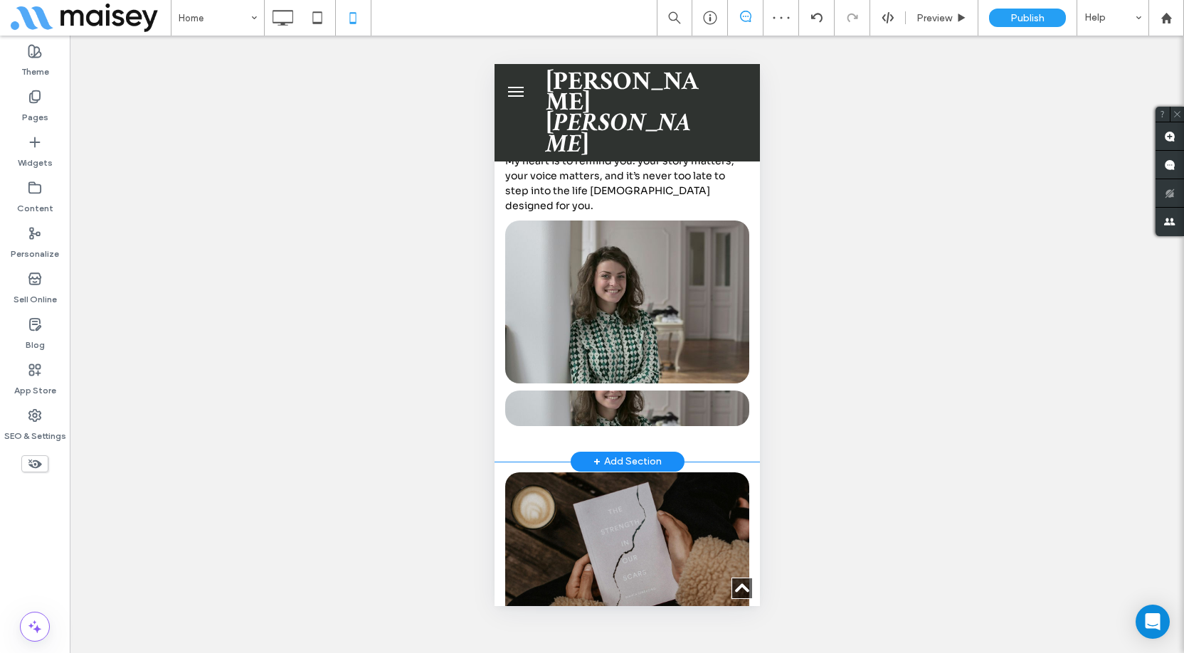
scroll to position [1352, 0]
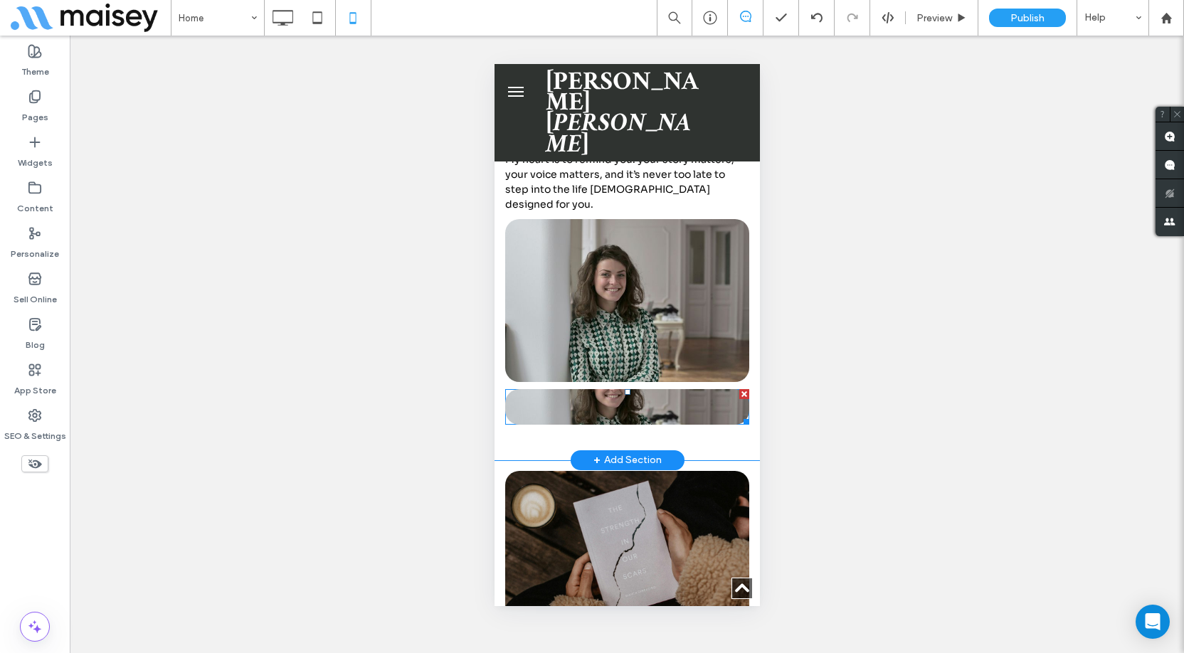
click at [562, 389] on span at bounding box center [626, 407] width 244 height 36
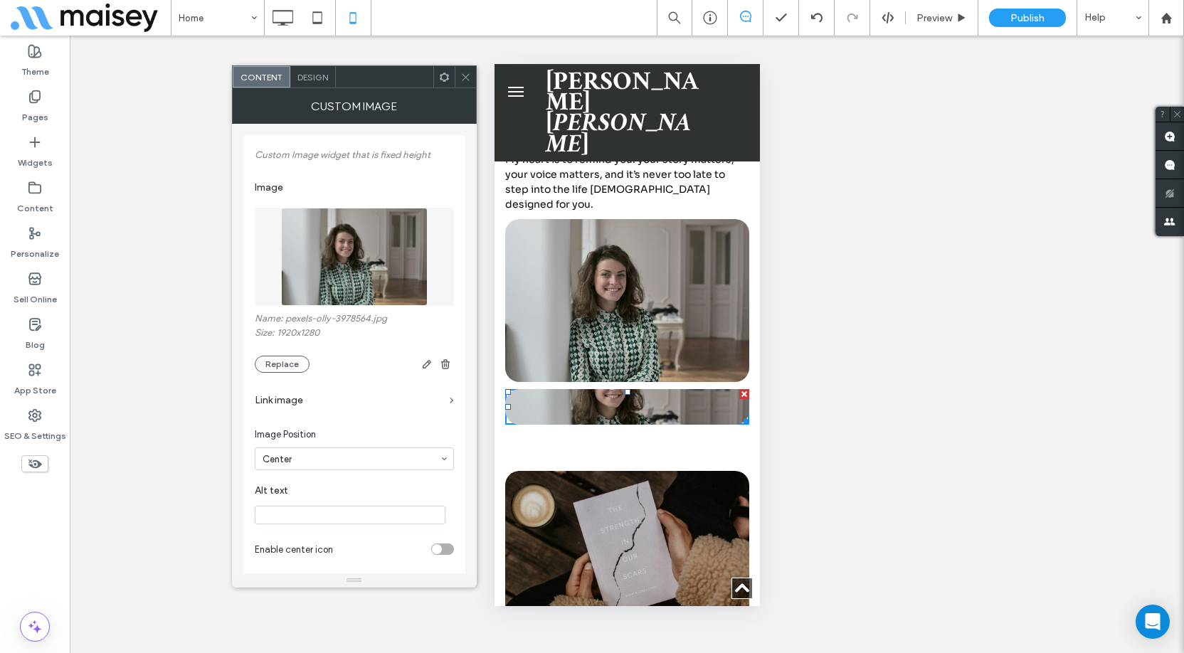
click at [304, 78] on span "Design" at bounding box center [312, 77] width 31 height 11
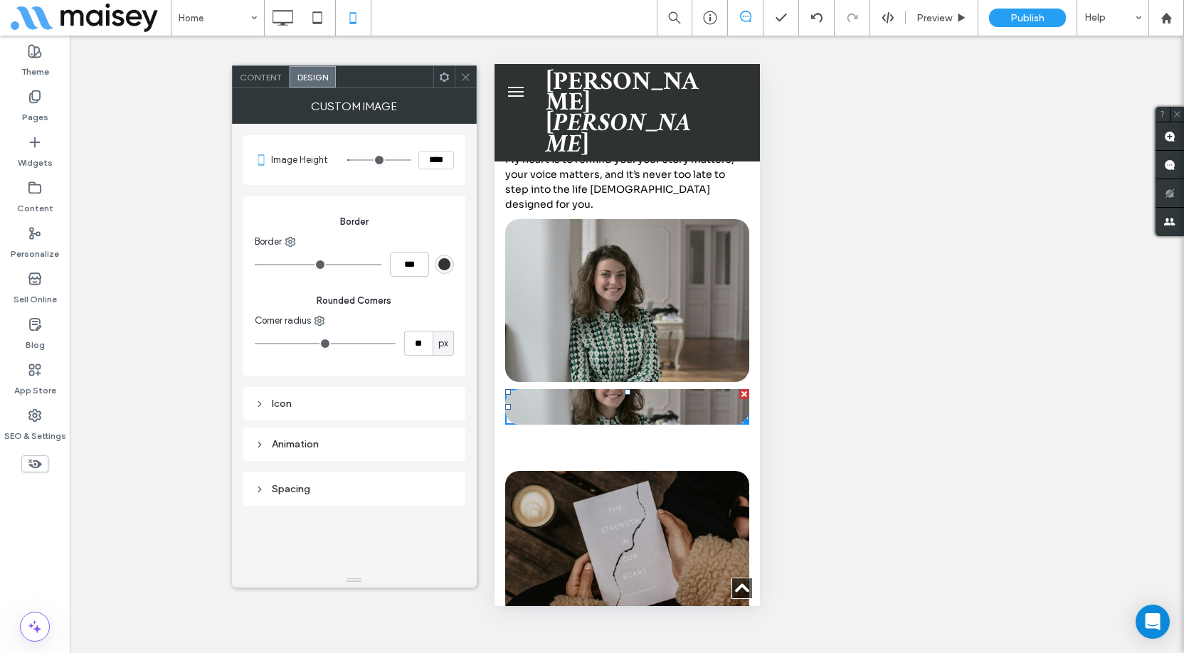
drag, startPoint x: 430, startPoint y: 162, endPoint x: 422, endPoint y: 164, distance: 8.8
click at [422, 164] on input "****" at bounding box center [436, 160] width 36 height 18
type input "*****"
type input "***"
click at [444, 191] on div "Image Height ***** Border Border *** Rounded Corners Corner radius ** px Icon" at bounding box center [354, 276] width 222 height 304
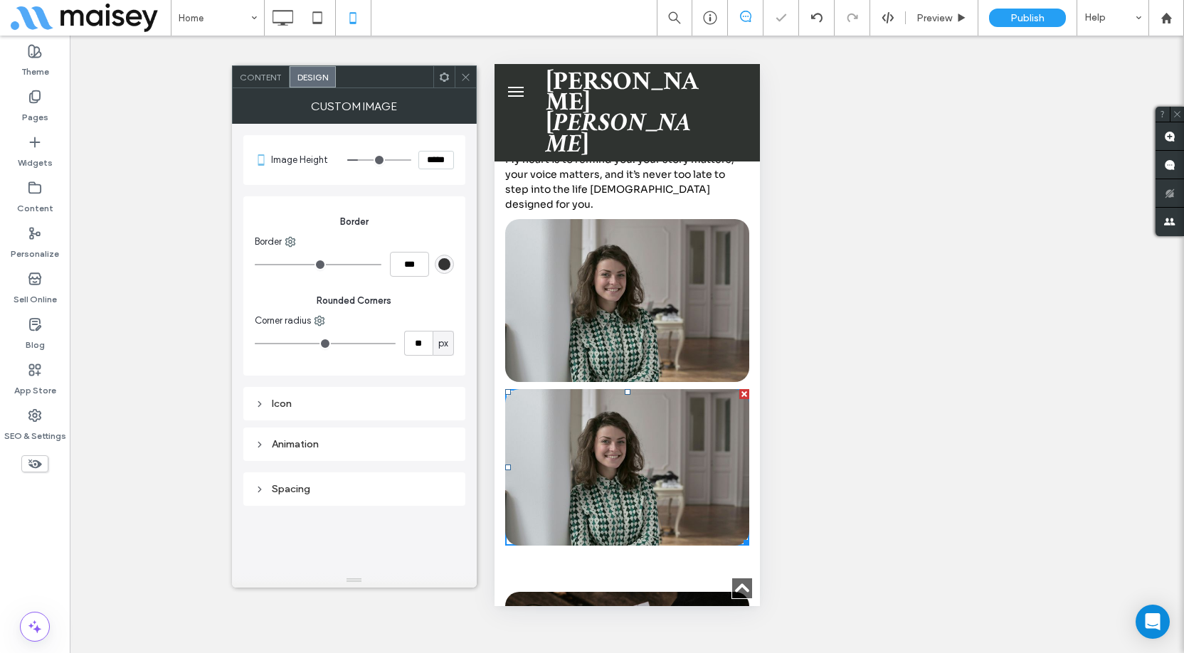
click at [470, 82] on icon at bounding box center [465, 77] width 11 height 11
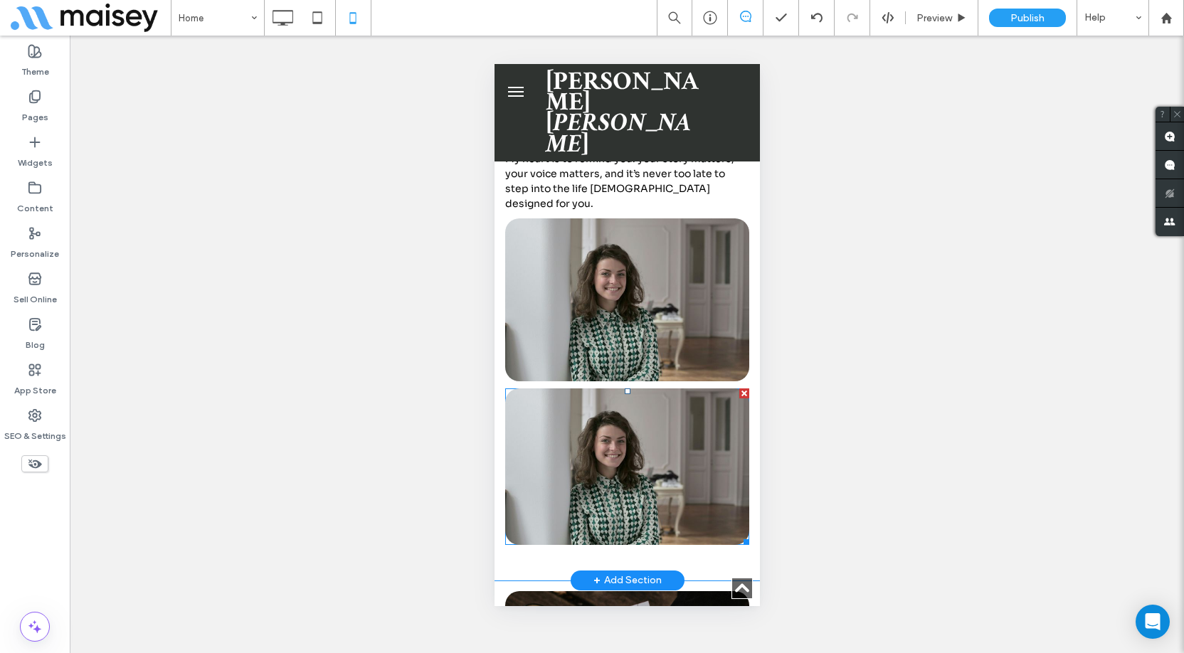
scroll to position [1281, 0]
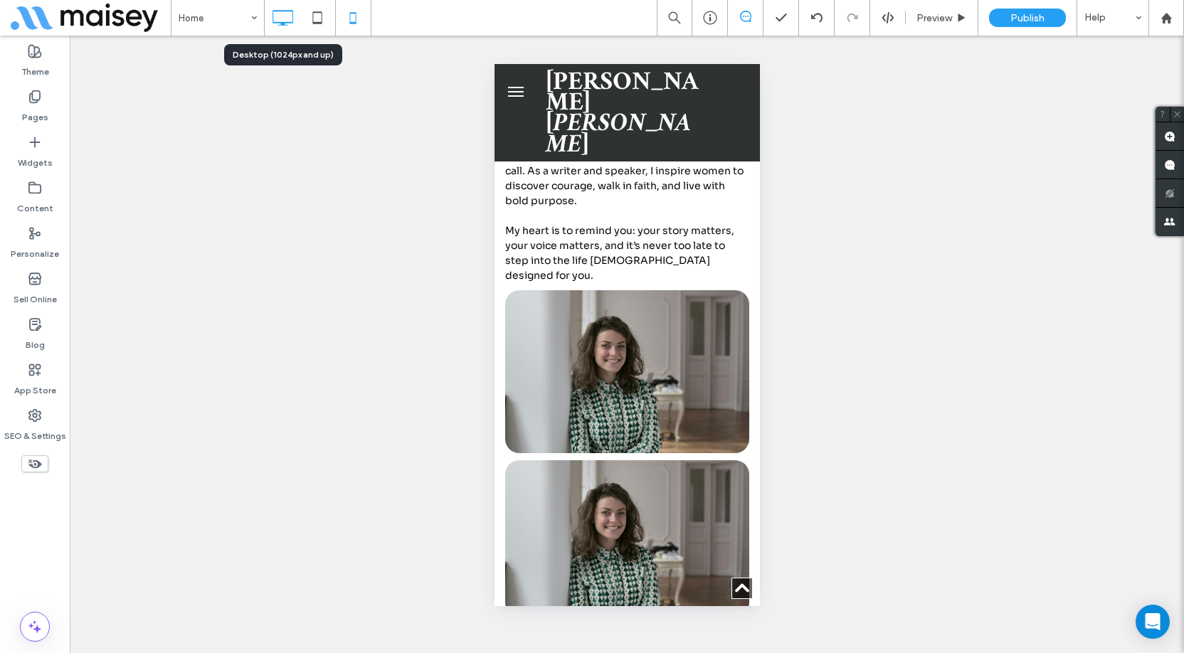
click at [285, 17] on icon at bounding box center [282, 18] width 28 height 28
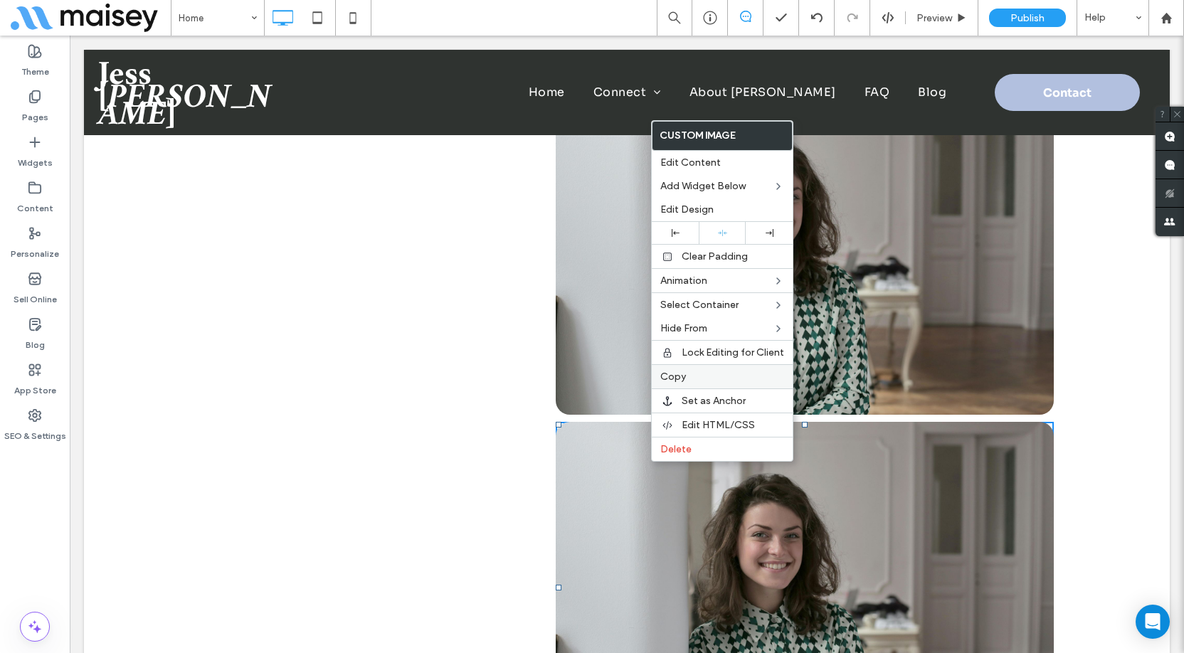
click at [683, 373] on span "Copy" at bounding box center [673, 377] width 26 height 12
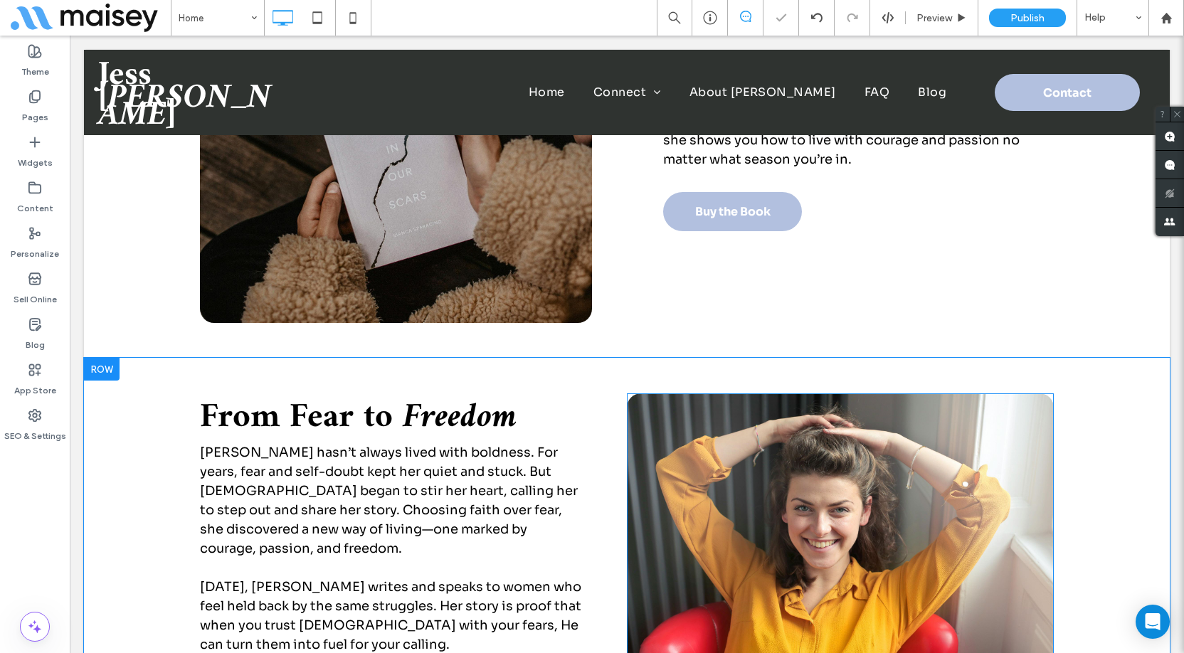
scroll to position [2277, 0]
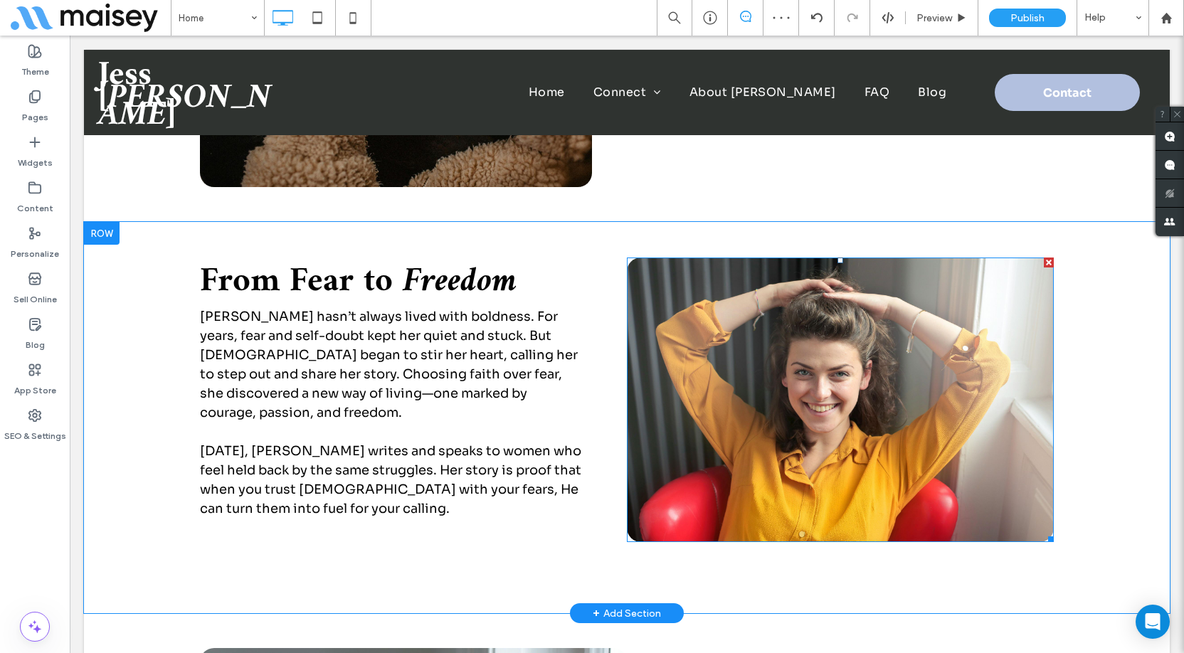
click at [780, 410] on img at bounding box center [840, 400] width 427 height 285
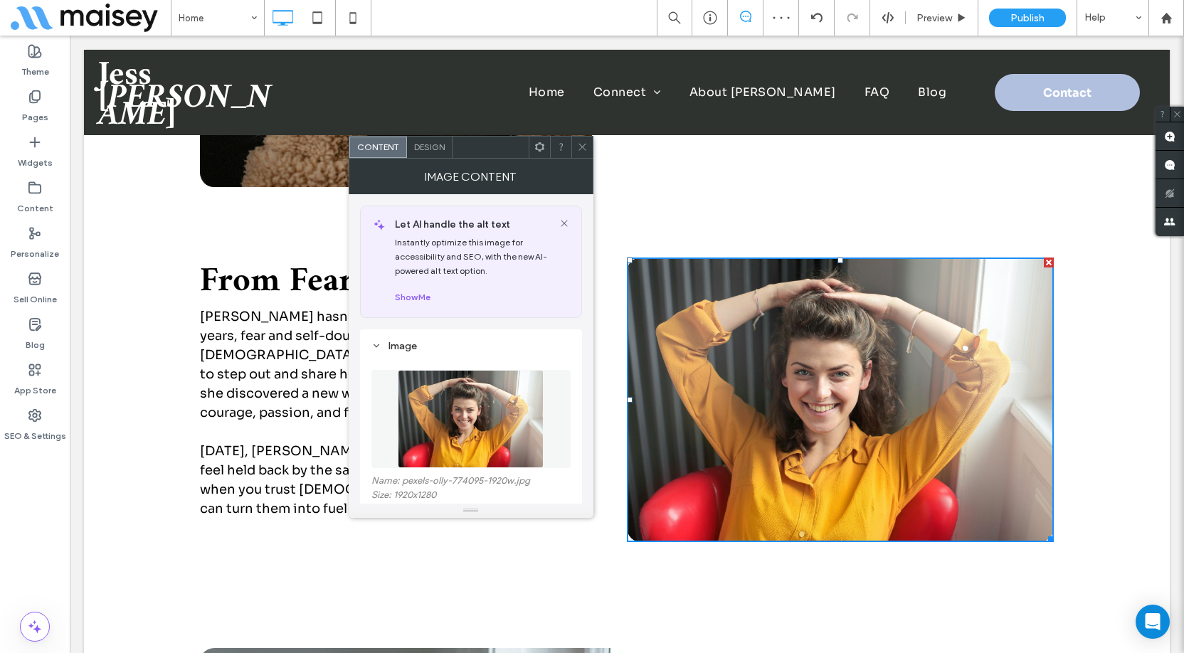
click at [581, 142] on icon at bounding box center [582, 147] width 11 height 11
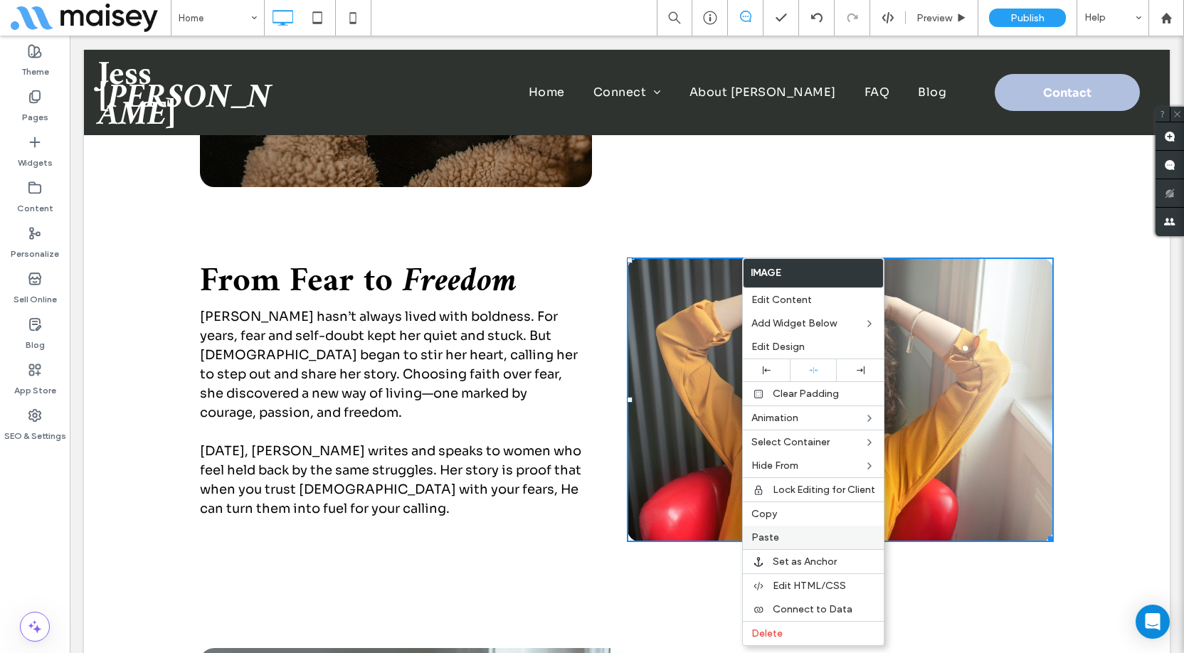
click at [778, 541] on label "Paste" at bounding box center [813, 537] width 124 height 12
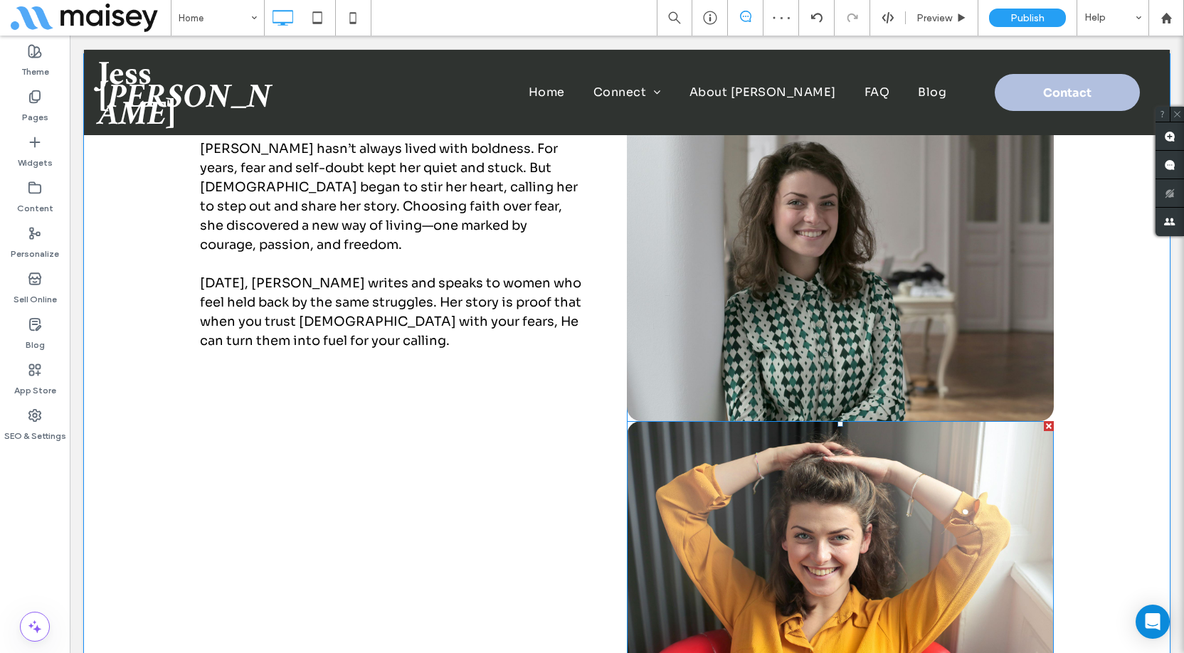
scroll to position [2419, 0]
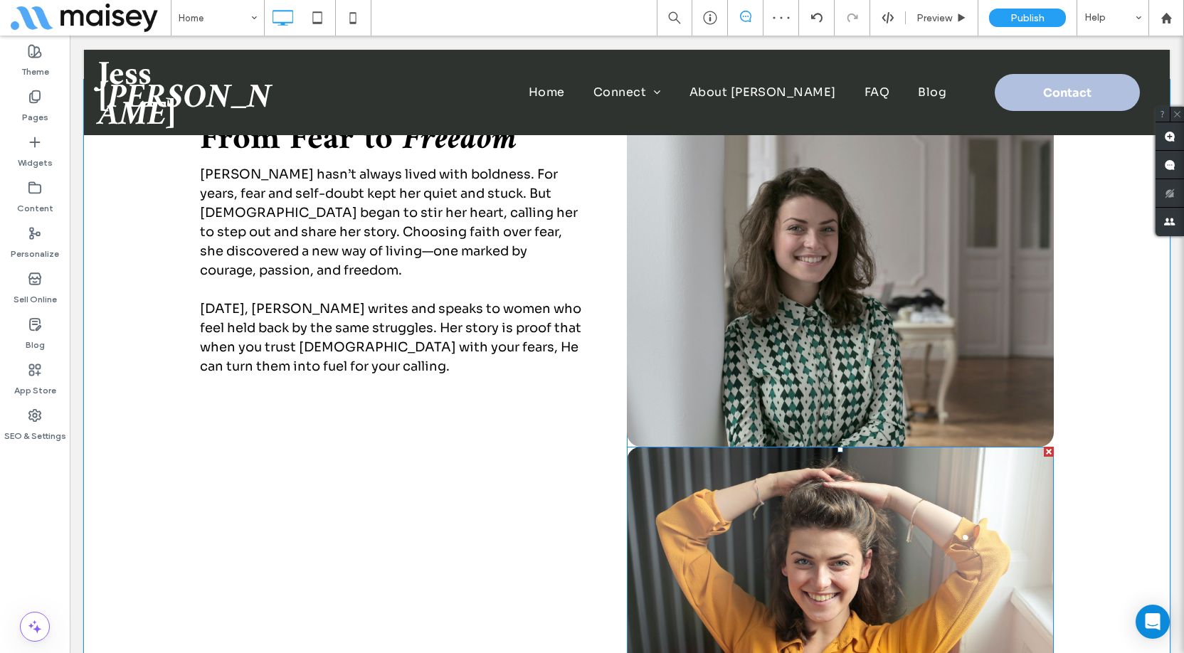
click at [821, 515] on img at bounding box center [840, 589] width 427 height 285
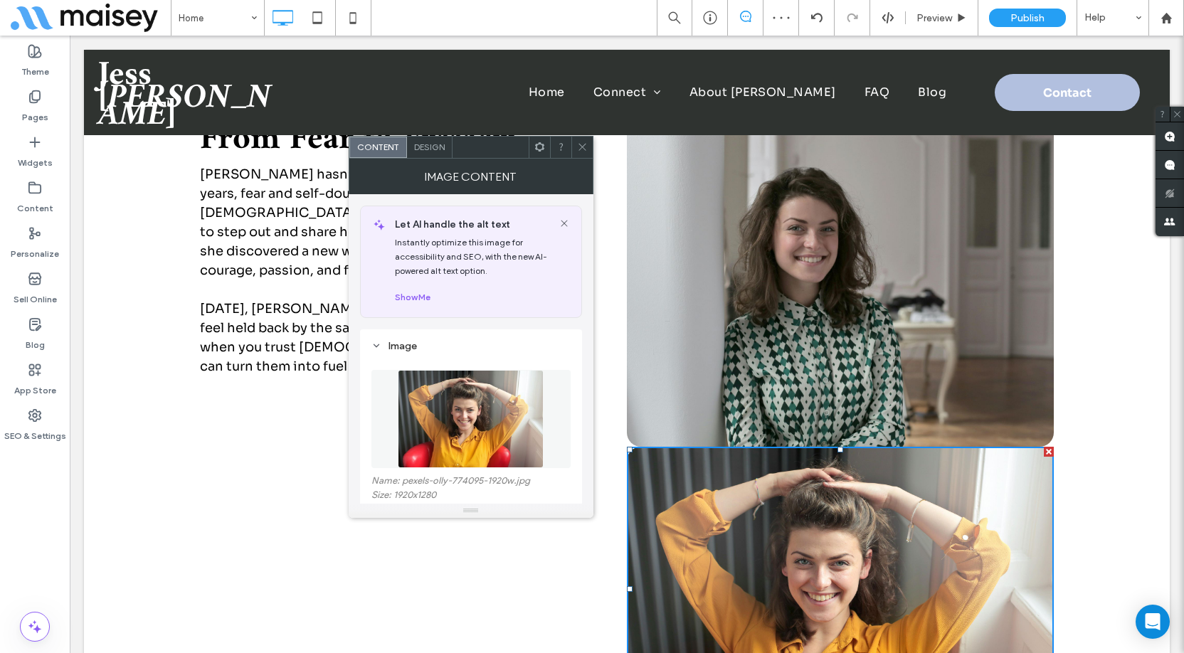
click at [583, 144] on icon at bounding box center [582, 147] width 11 height 11
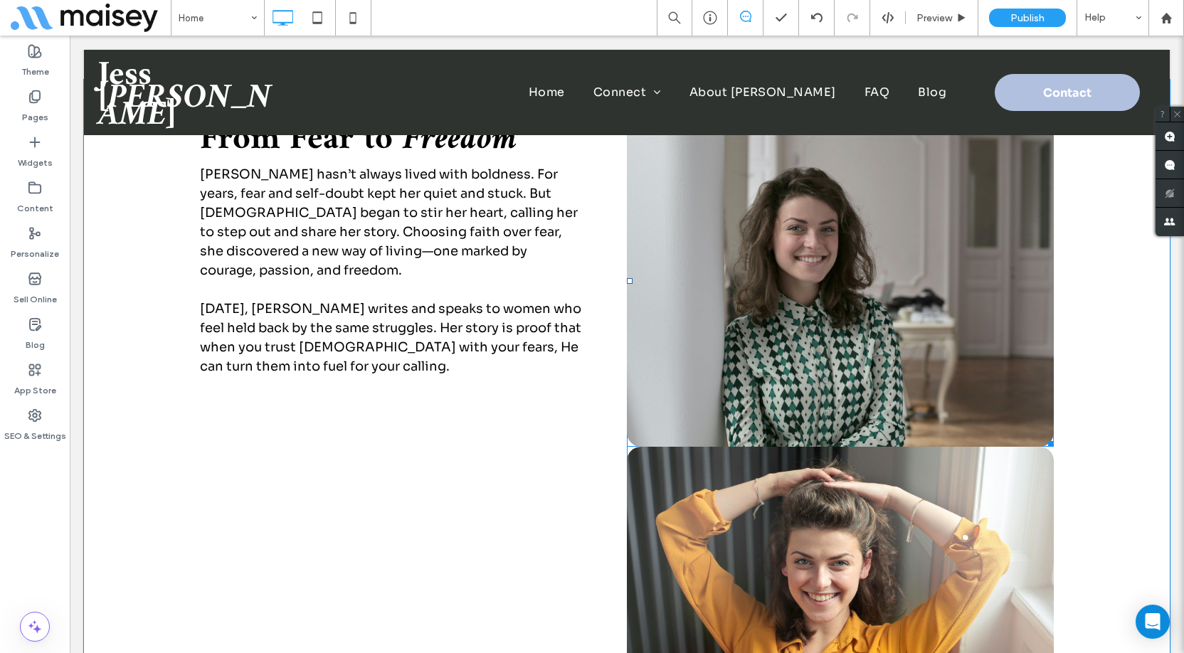
click at [808, 231] on span at bounding box center [840, 281] width 427 height 332
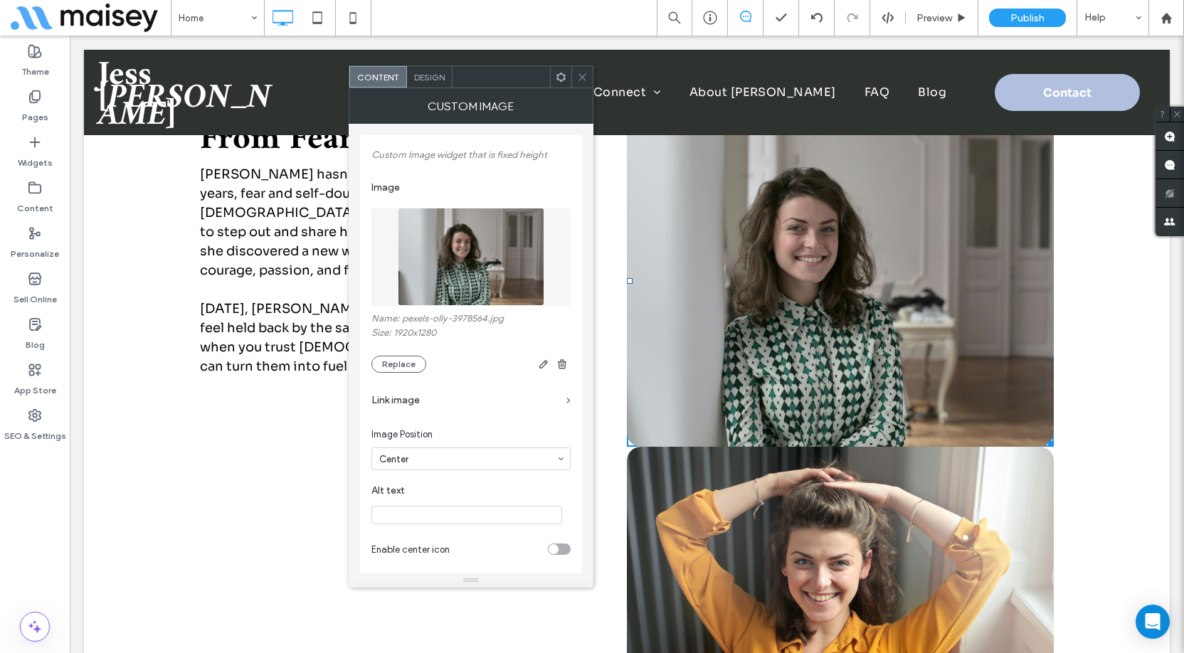
click at [492, 263] on img at bounding box center [471, 257] width 147 height 98
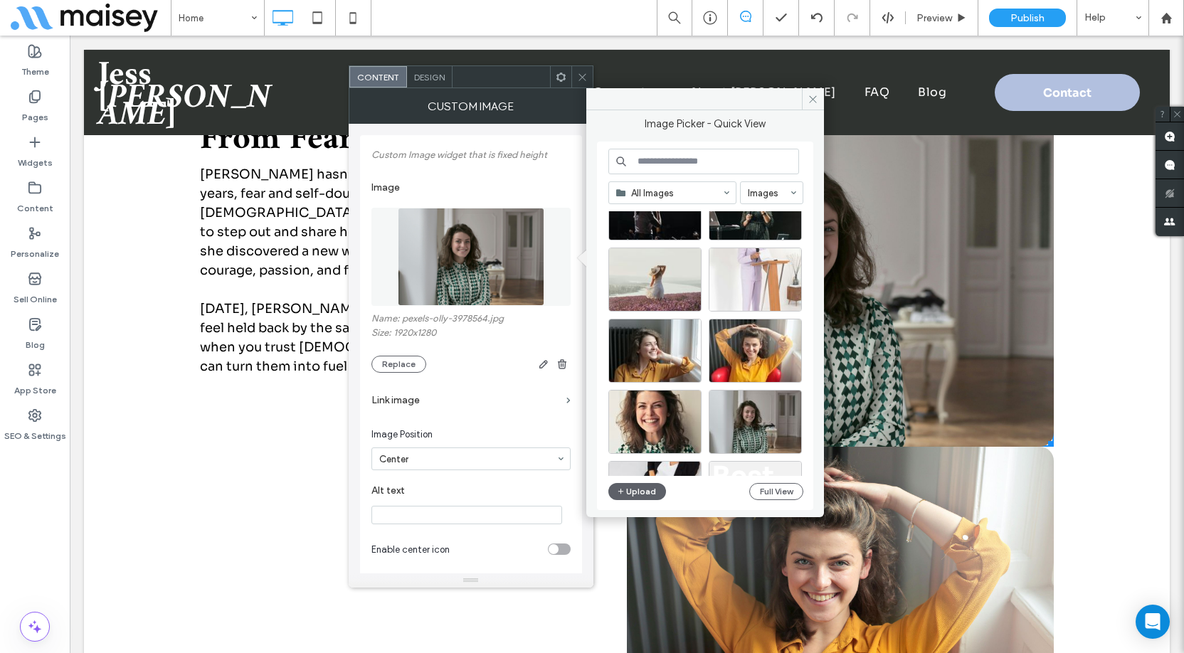
scroll to position [766, 0]
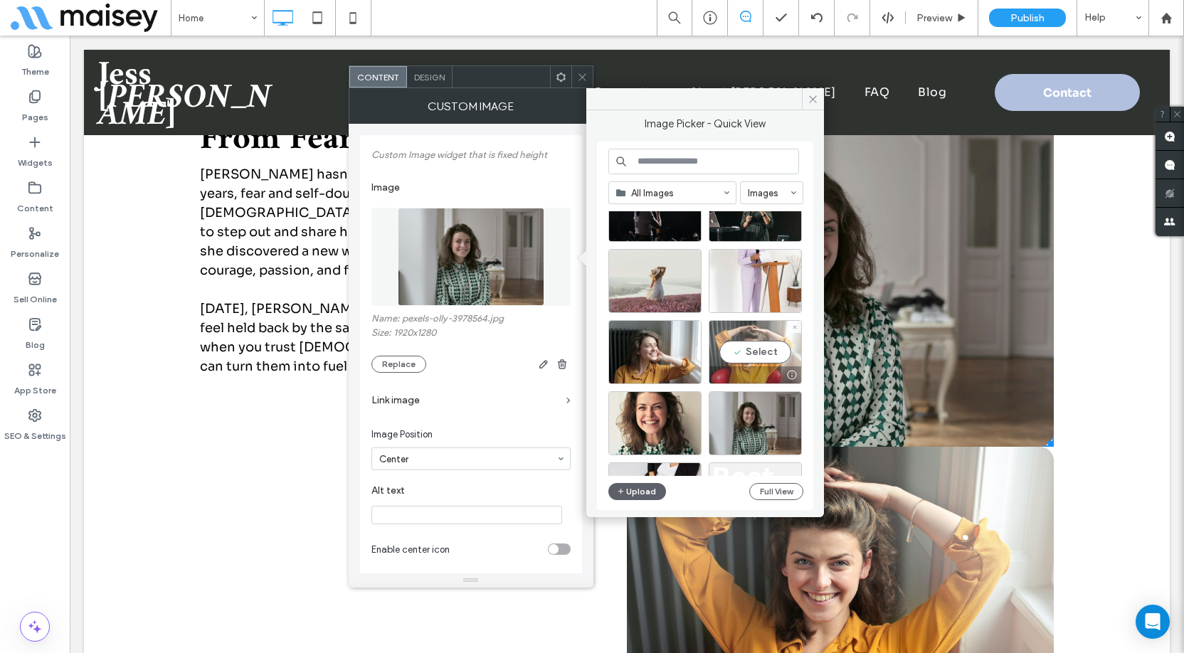
click at [756, 349] on div "Select" at bounding box center [755, 352] width 93 height 64
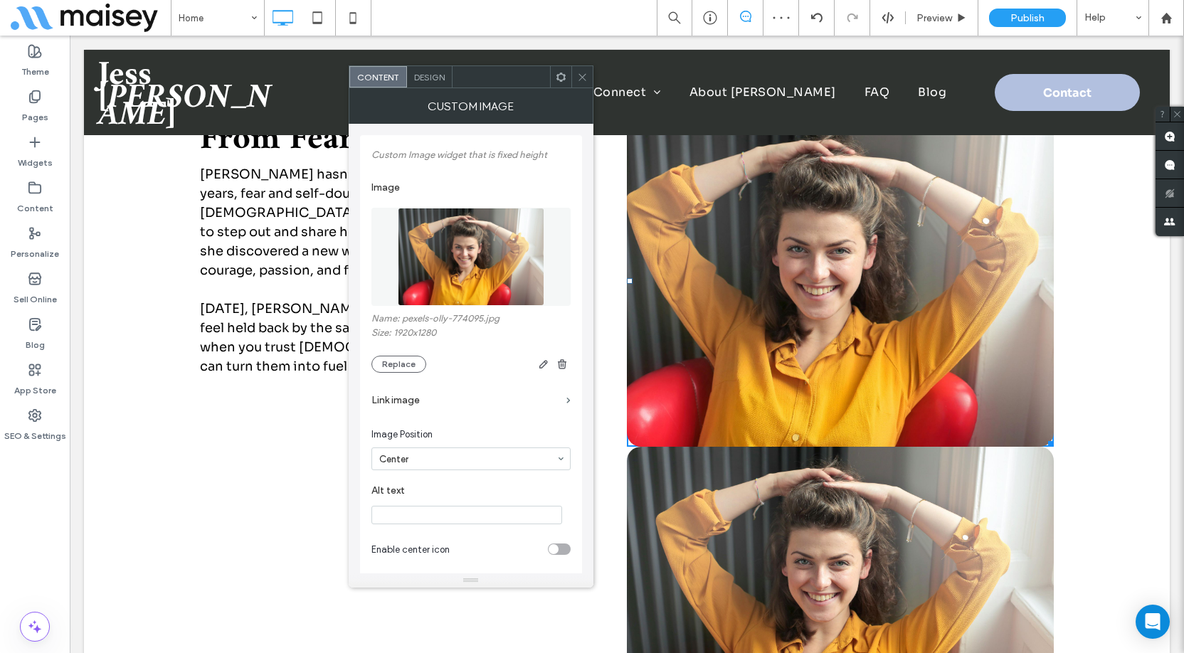
click at [582, 80] on icon at bounding box center [582, 77] width 11 height 11
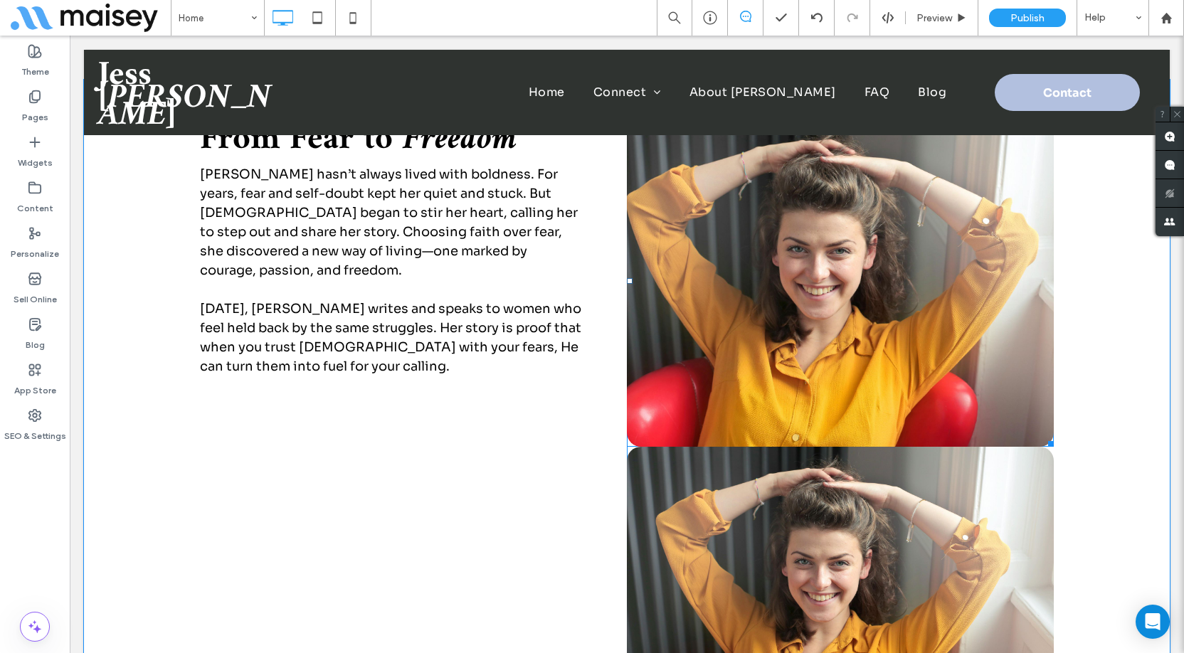
click at [708, 307] on span at bounding box center [840, 281] width 427 height 332
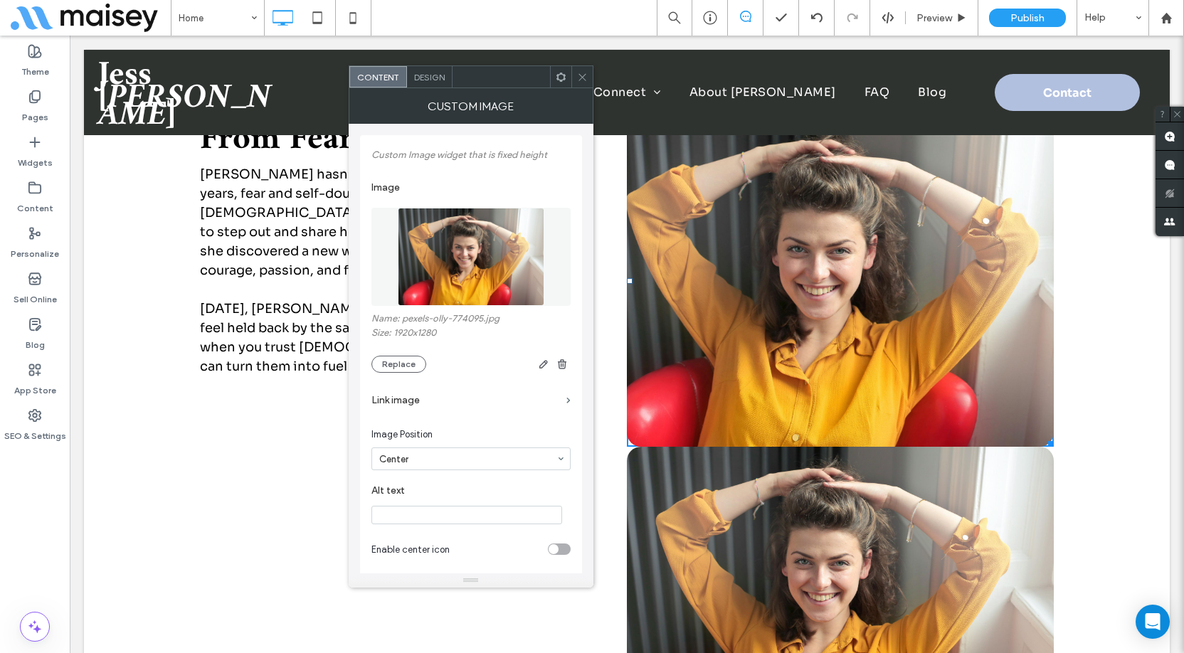
click at [433, 85] on div "Design" at bounding box center [430, 76] width 46 height 21
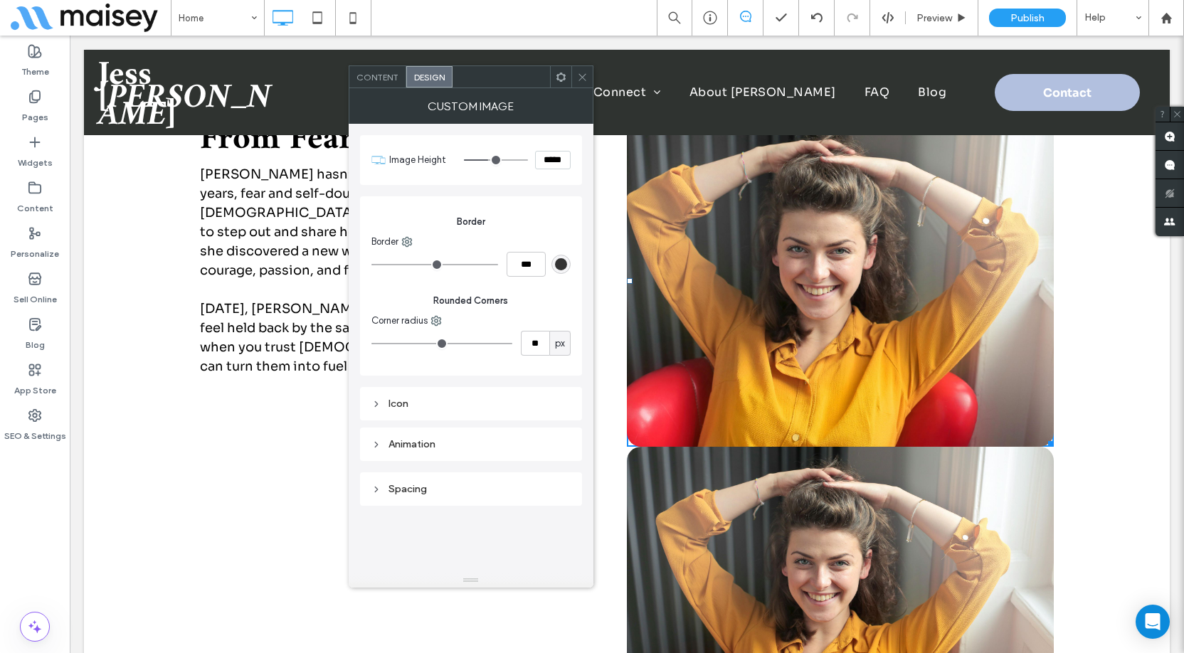
click at [545, 166] on input "*****" at bounding box center [553, 160] width 36 height 18
type input "*****"
type input "***"
